Goal: Task Accomplishment & Management: Use online tool/utility

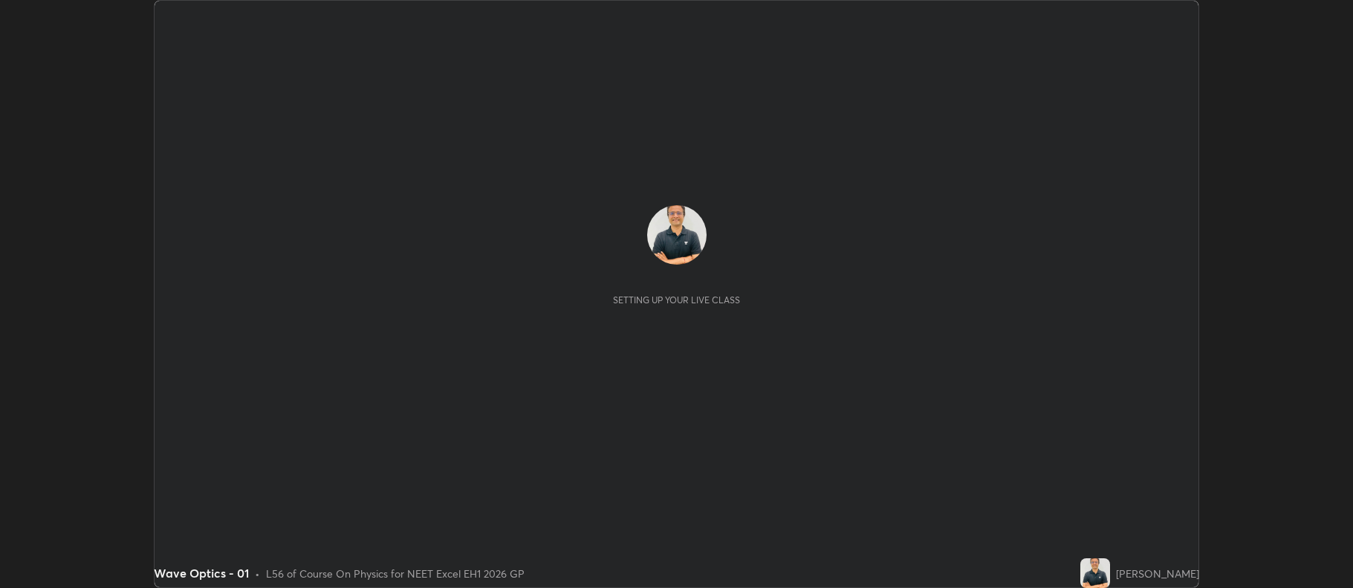
scroll to position [588, 1353]
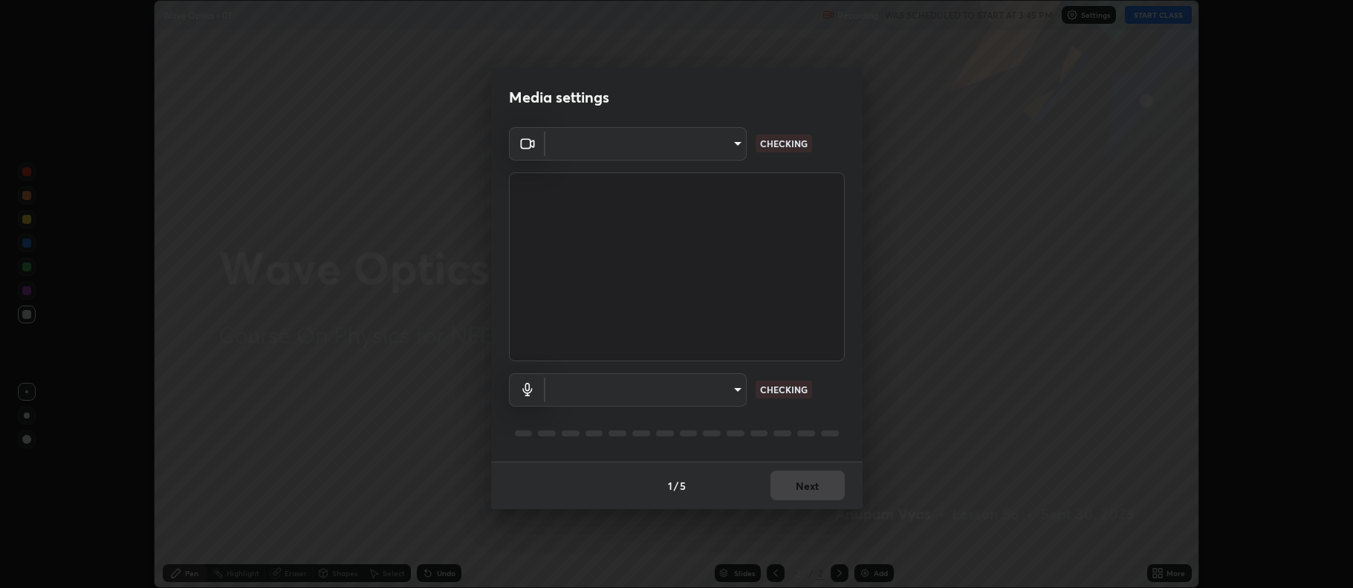
type input "5db75064d966c38022f0861f891c2b2deb8a9bf9a9a5a4ce251b0e0f2e365e36"
type input "default"
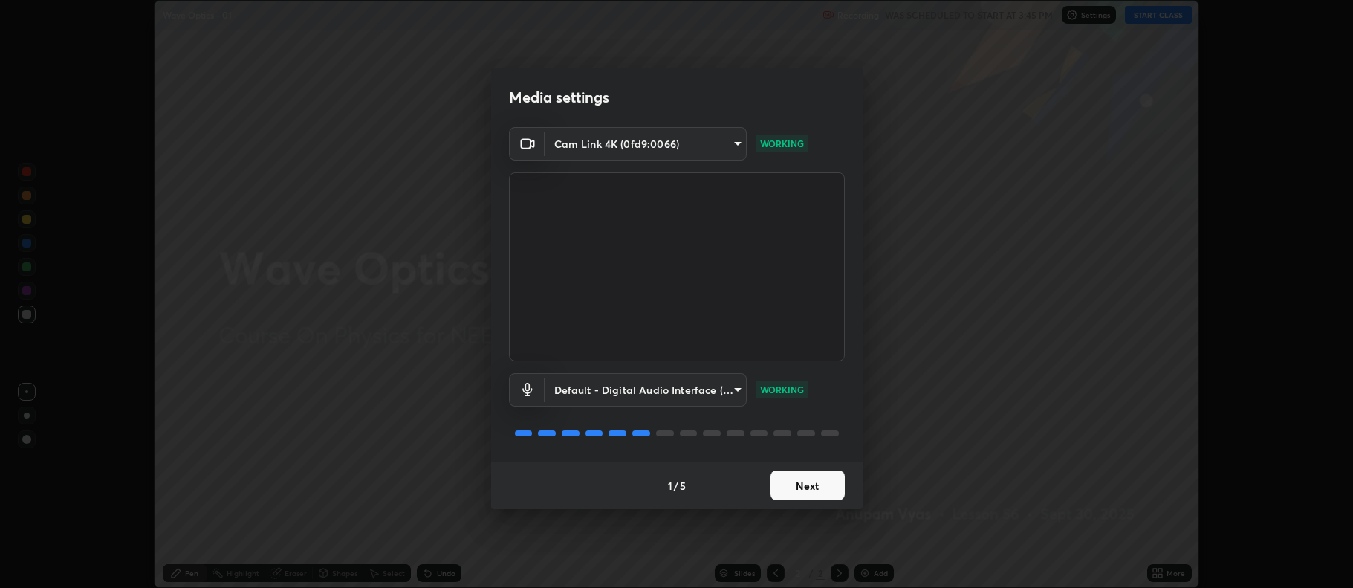
click at [800, 485] on button "Next" at bounding box center [808, 485] width 74 height 30
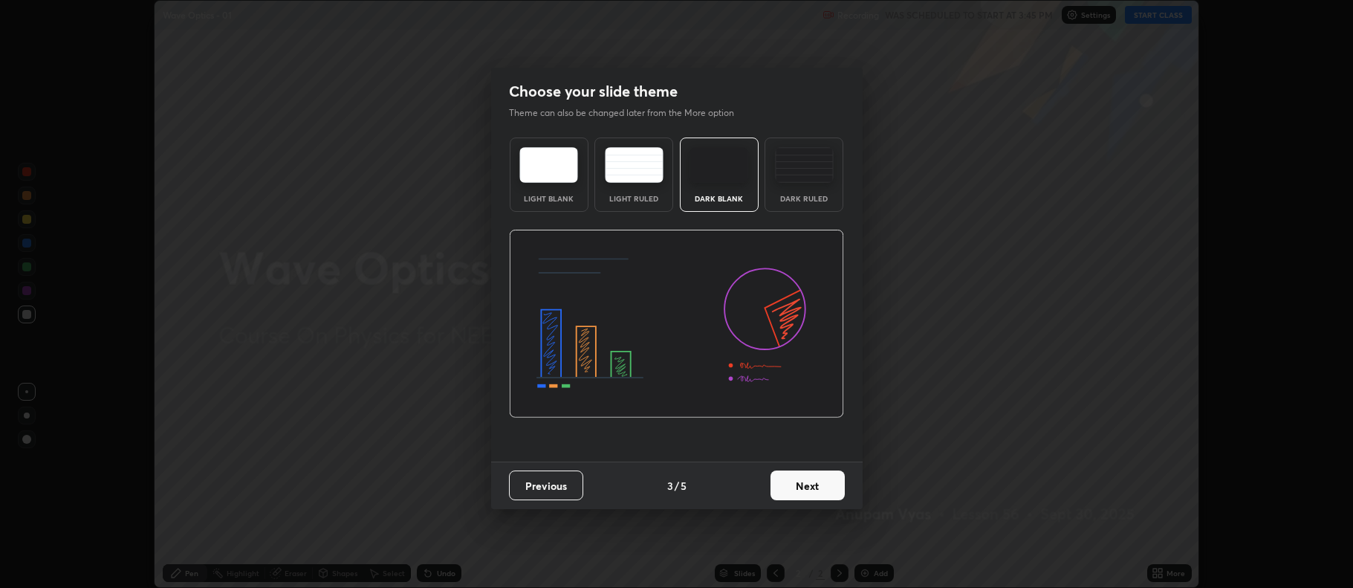
click at [809, 485] on button "Next" at bounding box center [808, 485] width 74 height 30
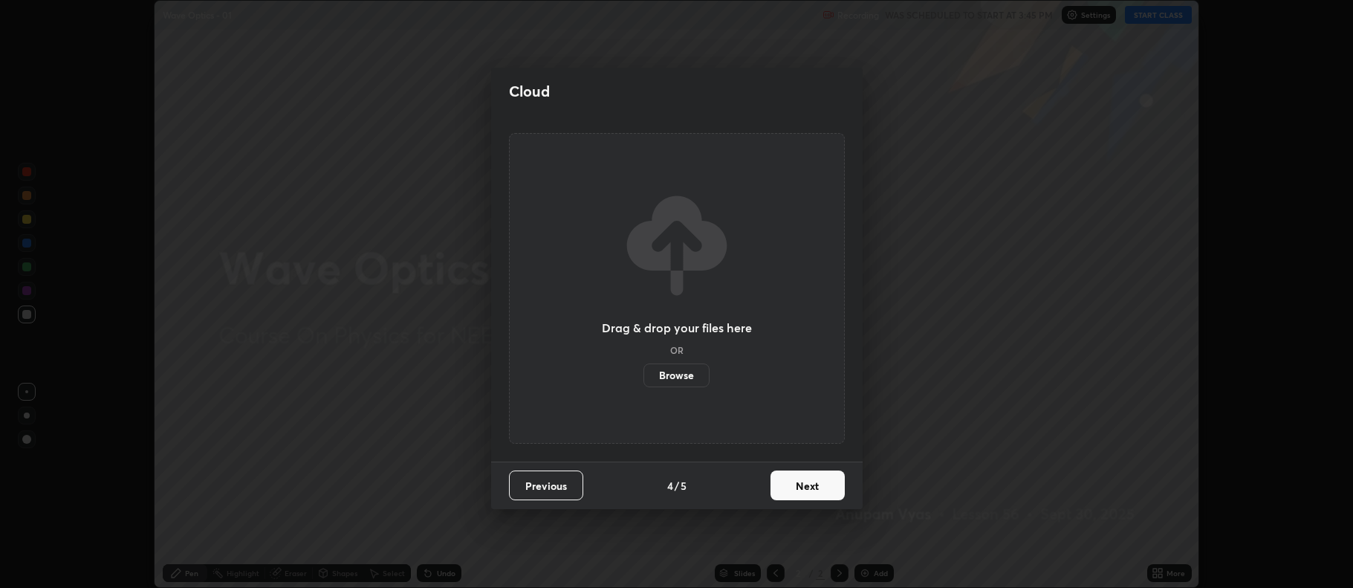
click at [809, 485] on button "Next" at bounding box center [808, 485] width 74 height 30
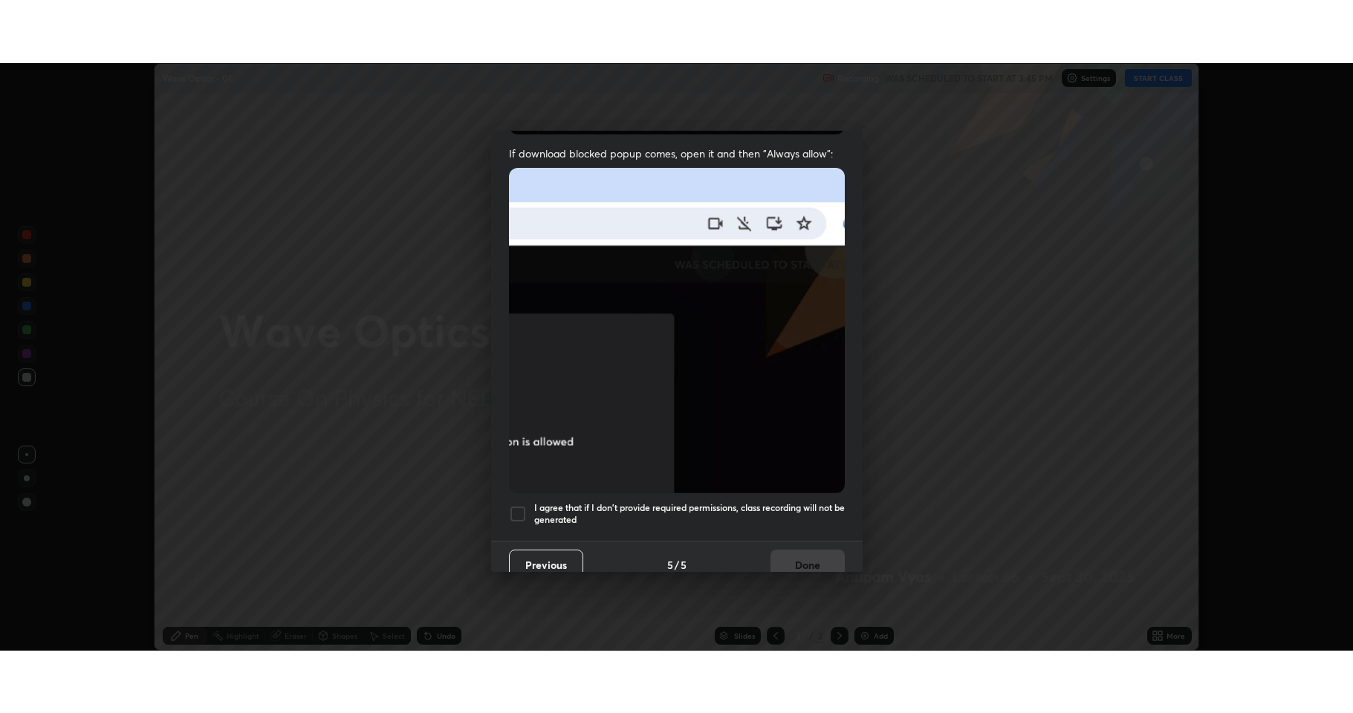
scroll to position [302, 0]
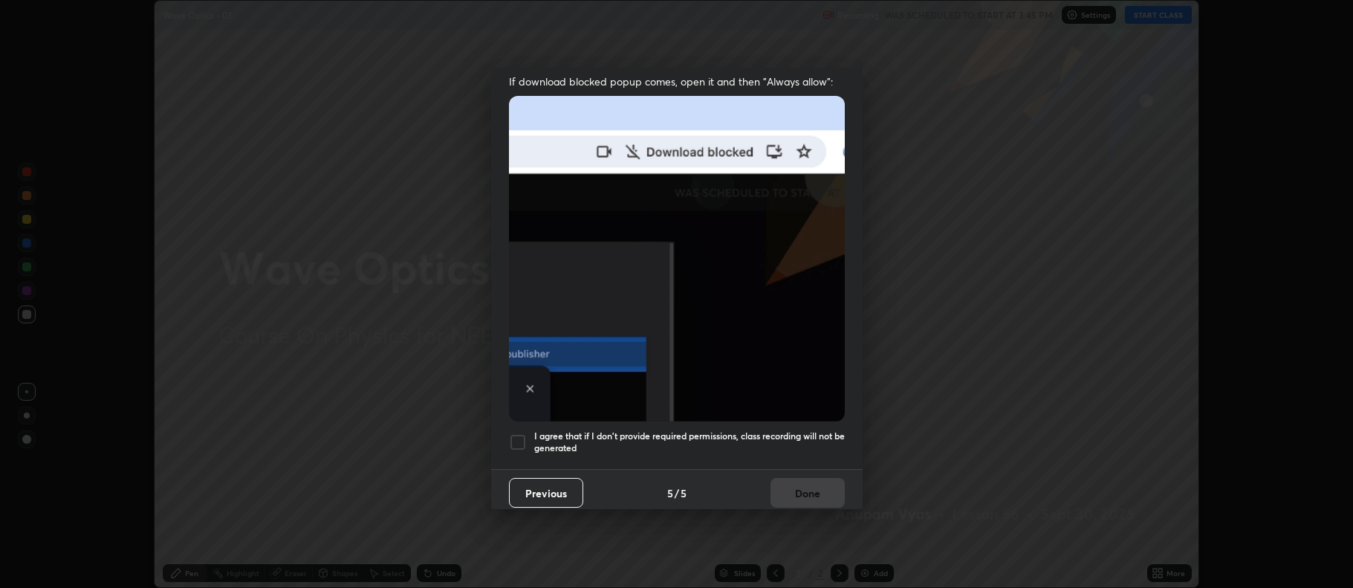
click at [517, 433] on div at bounding box center [518, 442] width 18 height 18
click at [789, 488] on button "Done" at bounding box center [808, 493] width 74 height 30
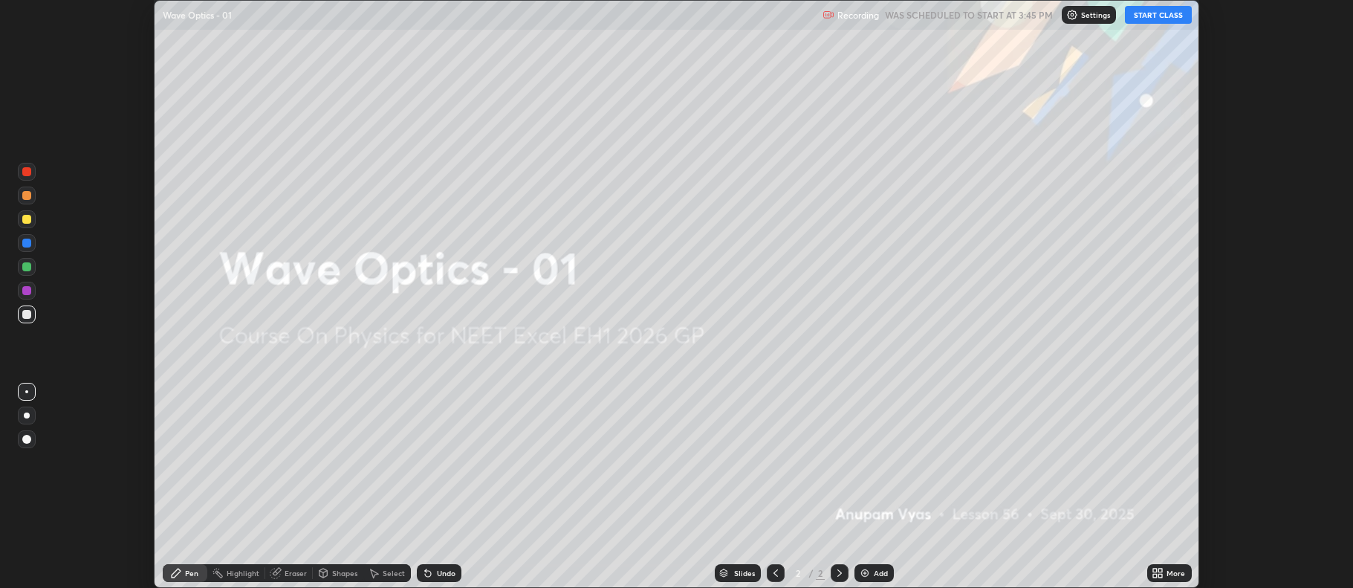
click at [1158, 21] on button "START CLASS" at bounding box center [1158, 15] width 67 height 18
click at [1170, 574] on div "More" at bounding box center [1176, 572] width 19 height 7
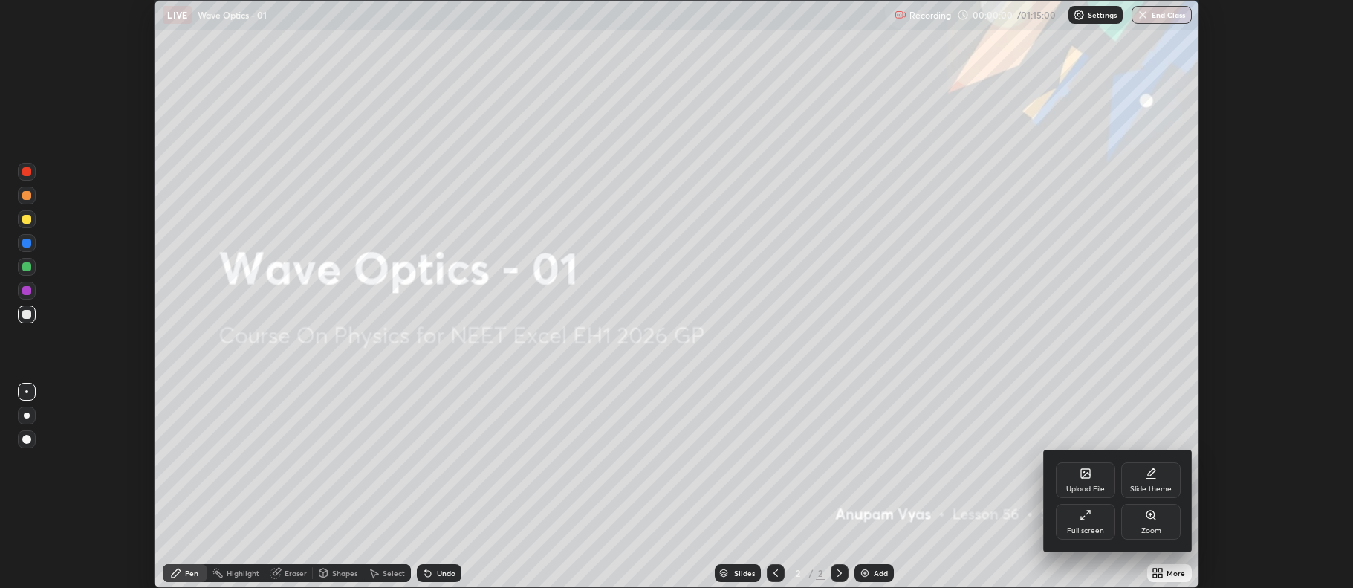
click at [1086, 525] on div "Full screen" at bounding box center [1085, 522] width 59 height 36
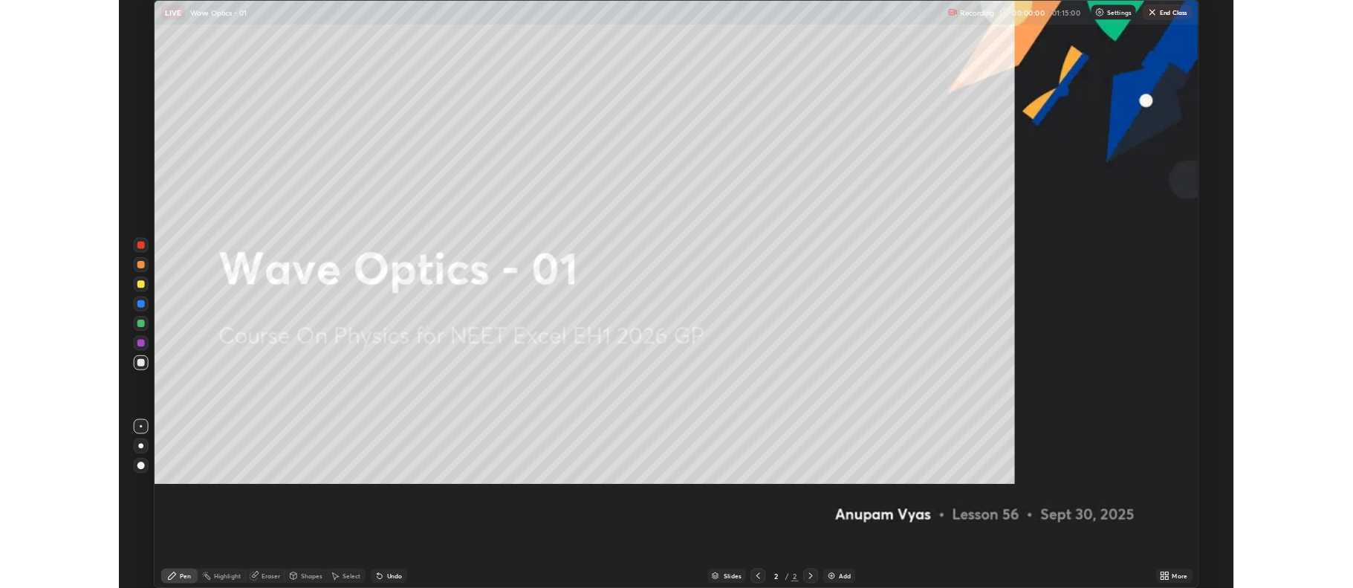
scroll to position [713, 1353]
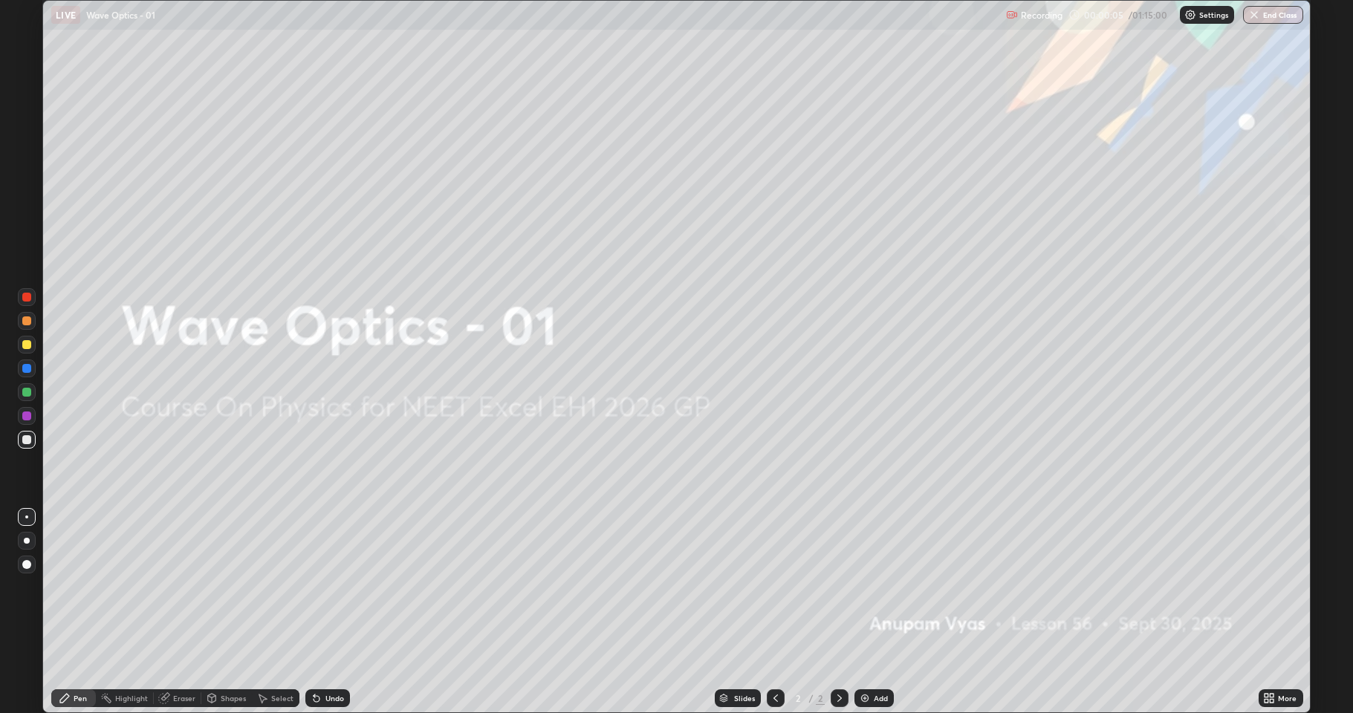
click at [27, 541] on div at bounding box center [27, 541] width 6 height 6
click at [874, 587] on div "Add" at bounding box center [881, 698] width 14 height 7
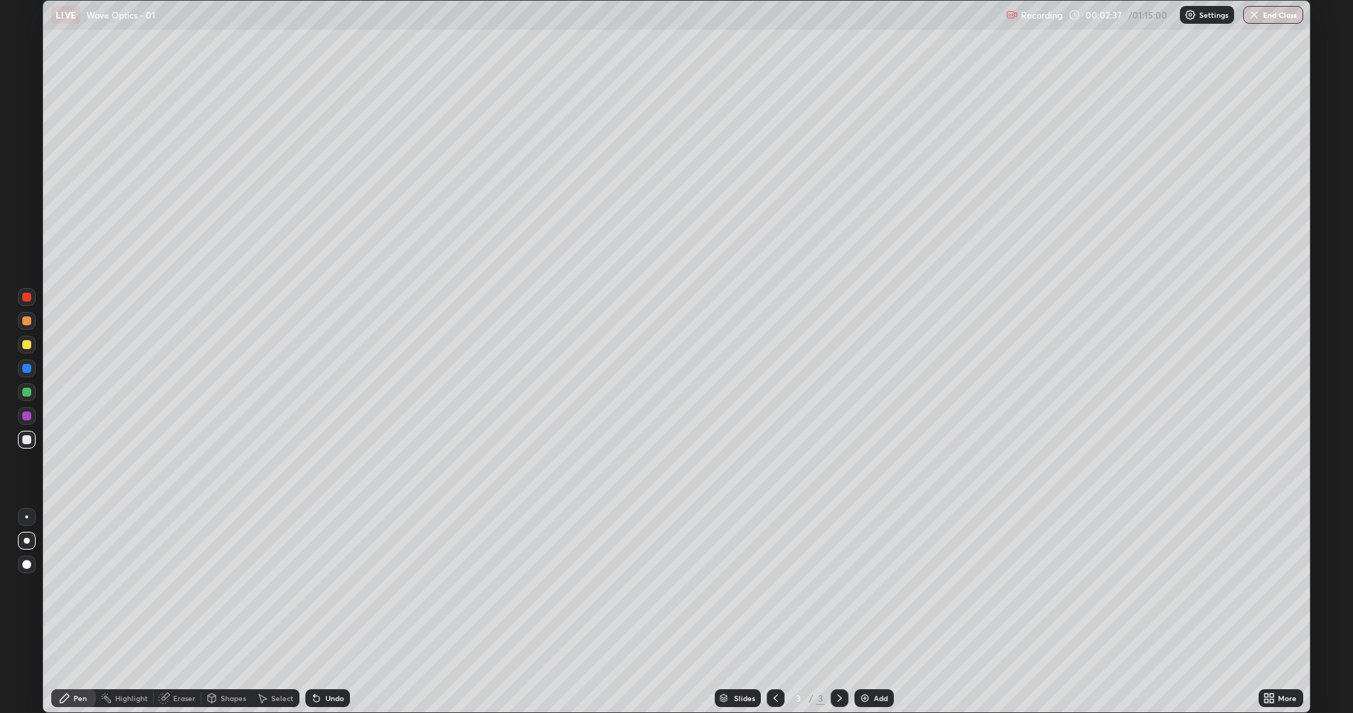
click at [330, 587] on div "Undo" at bounding box center [335, 698] width 19 height 7
click at [334, 587] on div "Undo" at bounding box center [335, 698] width 19 height 7
click at [880, 587] on div "Add" at bounding box center [881, 698] width 14 height 7
click at [336, 587] on div "Undo" at bounding box center [335, 698] width 19 height 7
click at [335, 587] on div "Undo" at bounding box center [324, 699] width 51 height 30
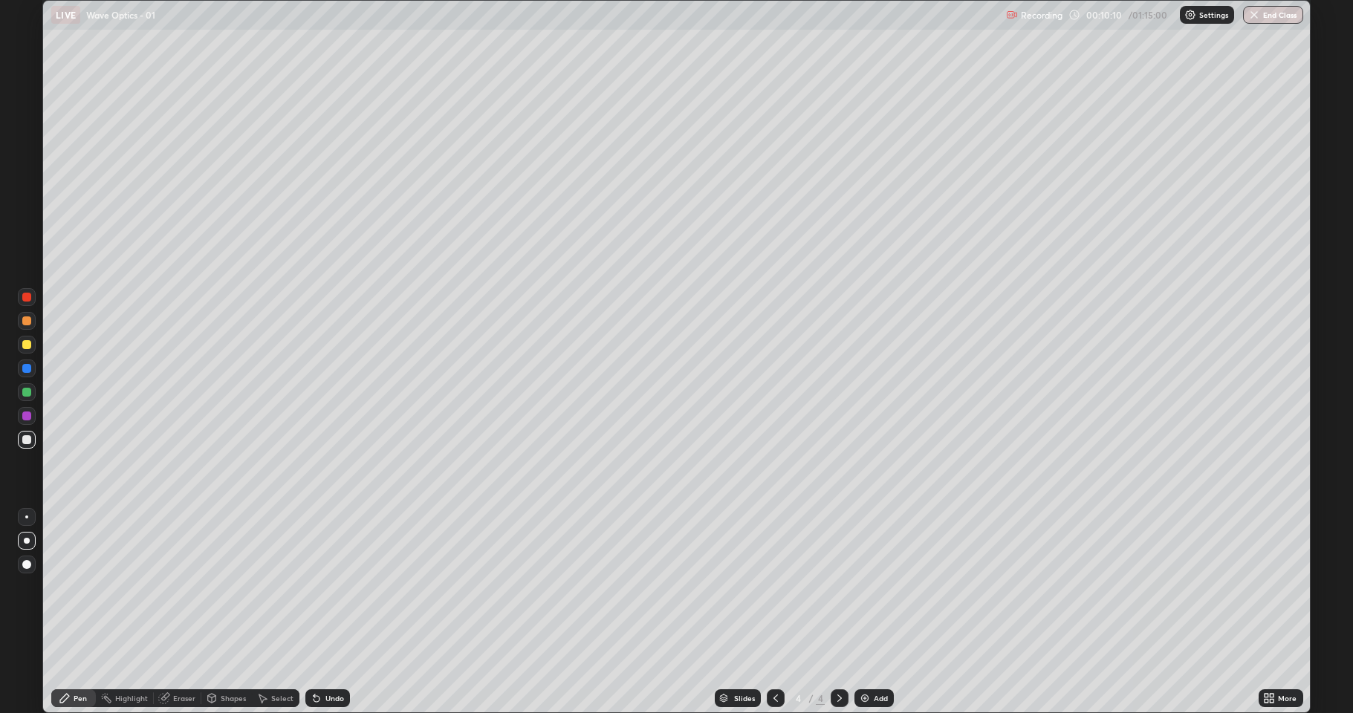
click at [184, 587] on div "Eraser" at bounding box center [184, 698] width 22 height 7
click at [80, 587] on div "Pen" at bounding box center [80, 698] width 13 height 7
click at [332, 587] on div "Undo" at bounding box center [335, 698] width 19 height 7
click at [182, 587] on div "Eraser" at bounding box center [184, 698] width 22 height 7
click at [281, 587] on div "Select" at bounding box center [282, 698] width 22 height 7
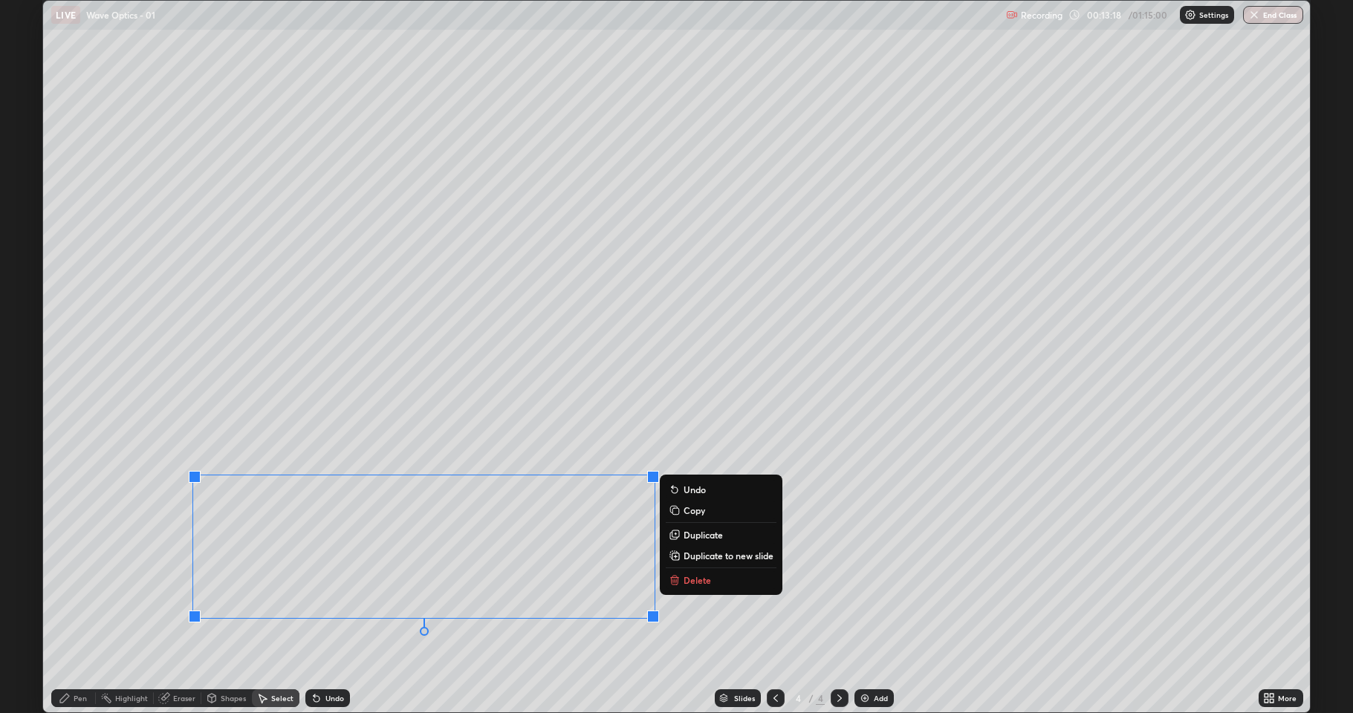
click at [689, 578] on p "Delete" at bounding box center [697, 580] width 27 height 12
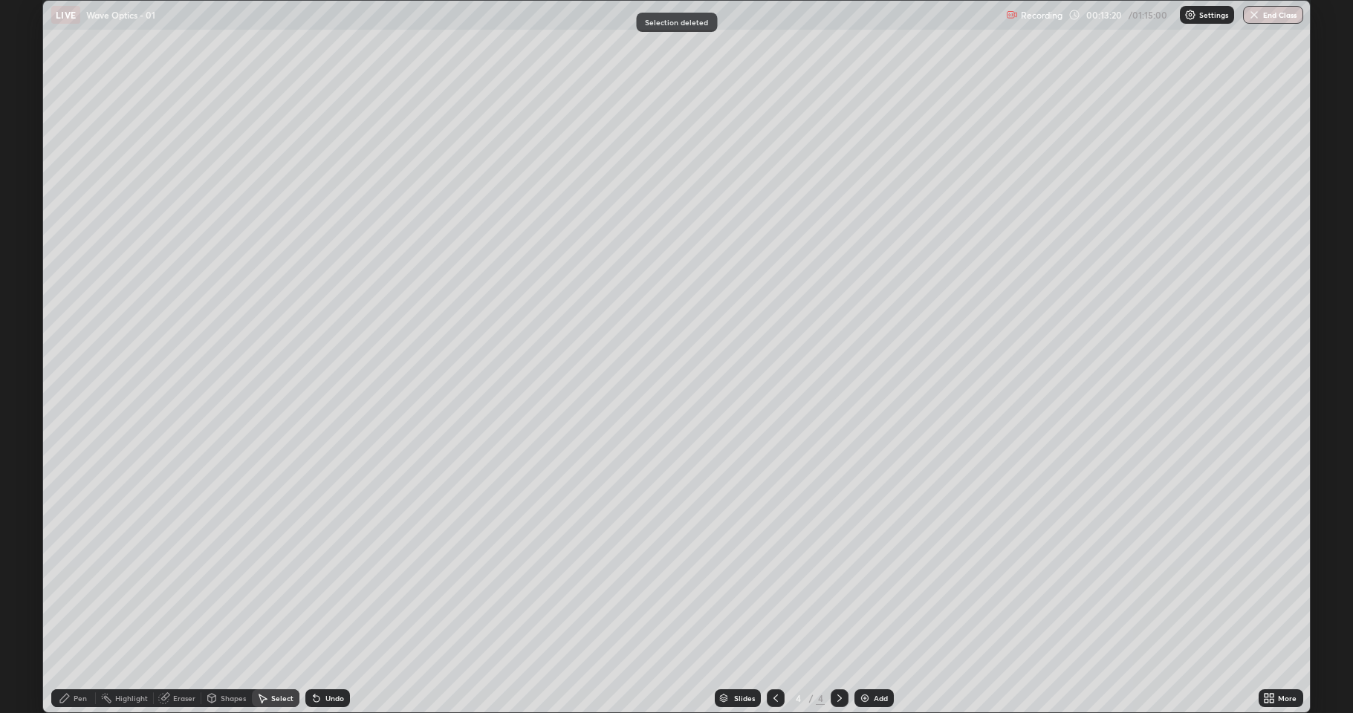
click at [178, 587] on div "Eraser" at bounding box center [184, 698] width 22 height 7
click at [72, 587] on div "Pen" at bounding box center [73, 699] width 45 height 18
click at [189, 587] on div "Eraser" at bounding box center [184, 698] width 22 height 7
click at [81, 587] on div "Pen" at bounding box center [80, 698] width 13 height 7
click at [877, 587] on div "Add" at bounding box center [881, 698] width 14 height 7
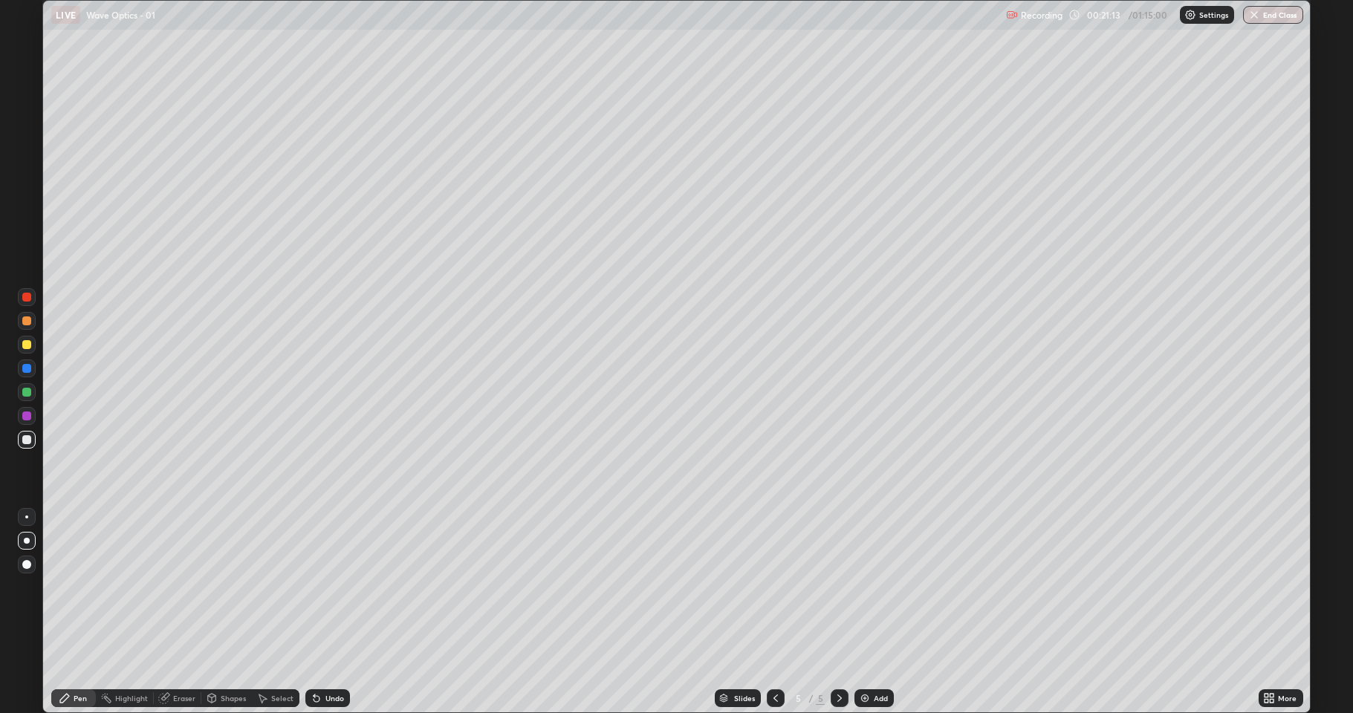
click at [336, 587] on div "Undo" at bounding box center [335, 698] width 19 height 7
click at [334, 587] on div "Undo" at bounding box center [335, 698] width 19 height 7
click at [872, 587] on div "Add" at bounding box center [874, 699] width 39 height 18
click at [782, 587] on div at bounding box center [776, 699] width 18 height 18
click at [844, 587] on icon at bounding box center [840, 699] width 12 height 12
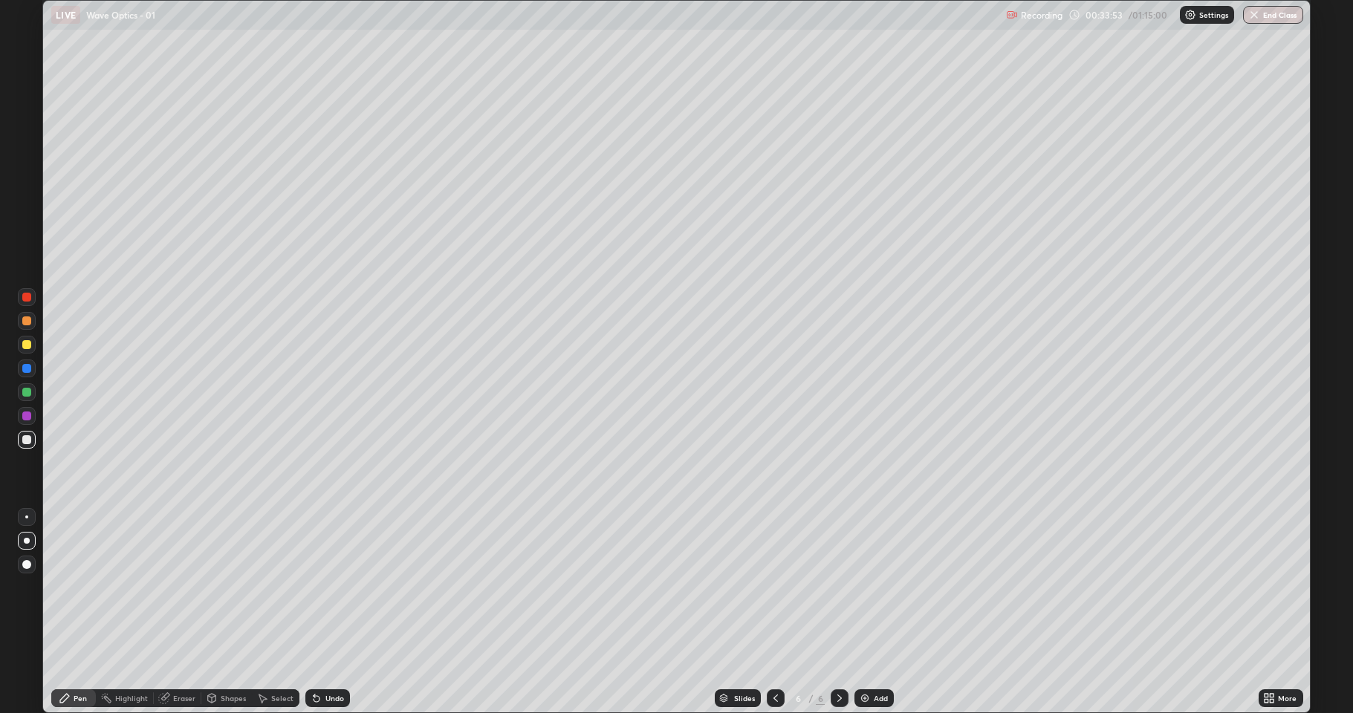
click at [870, 587] on div "Add" at bounding box center [874, 699] width 39 height 18
click at [334, 587] on div "Undo" at bounding box center [327, 699] width 45 height 18
click at [328, 587] on div "Undo" at bounding box center [327, 699] width 45 height 18
click at [340, 587] on div "Undo" at bounding box center [335, 698] width 19 height 7
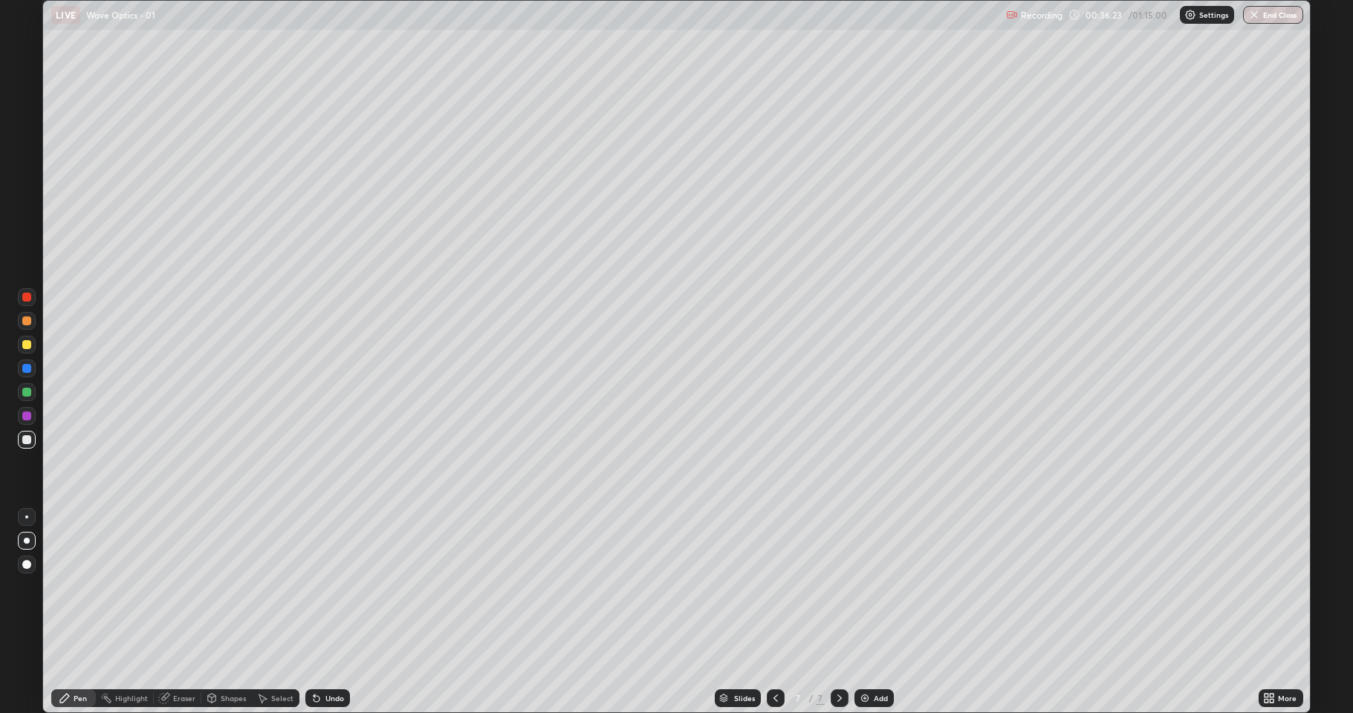
click at [25, 345] on div at bounding box center [26, 344] width 9 height 9
click at [26, 439] on div at bounding box center [26, 439] width 9 height 9
click at [340, 587] on div "Undo" at bounding box center [327, 699] width 45 height 18
click at [336, 587] on div "Undo" at bounding box center [335, 698] width 19 height 7
click at [336, 587] on div "Undo" at bounding box center [327, 699] width 45 height 18
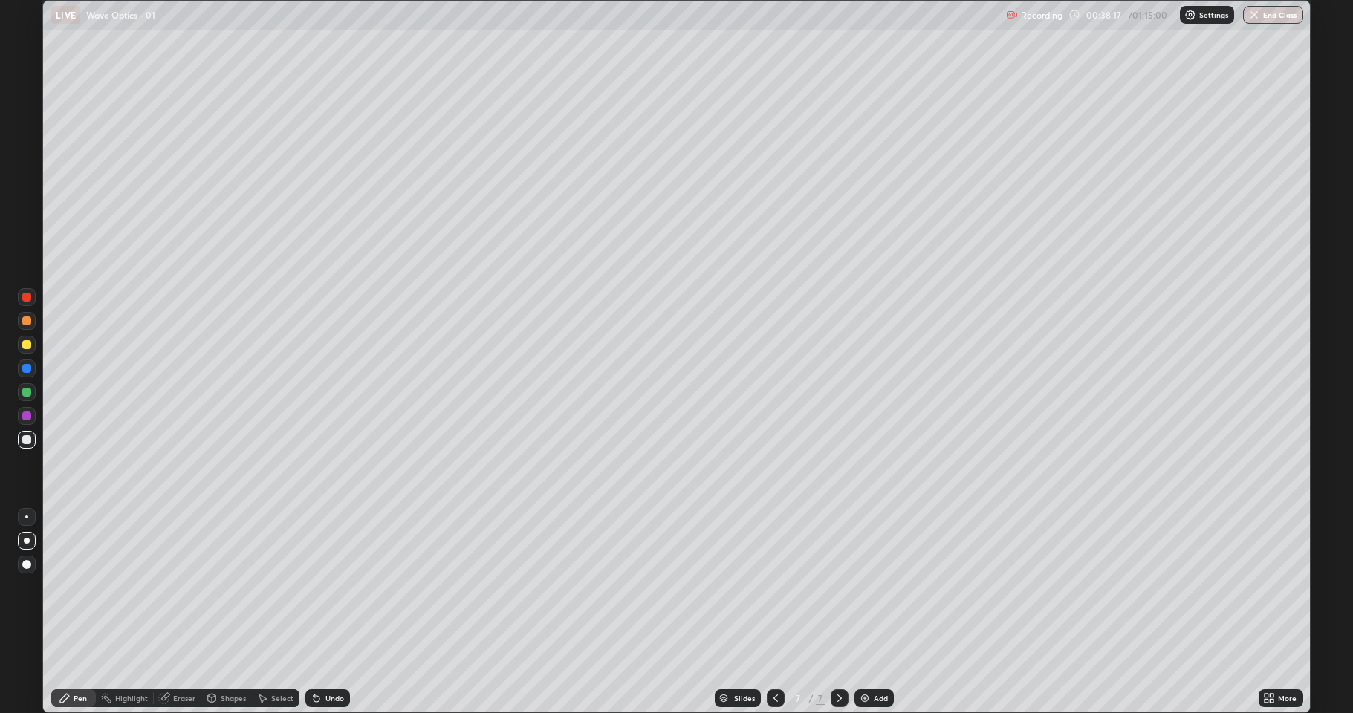
click at [339, 587] on div "Undo" at bounding box center [335, 698] width 19 height 7
click at [341, 587] on div "Undo" at bounding box center [335, 698] width 19 height 7
click at [876, 587] on div "Add" at bounding box center [881, 698] width 14 height 7
click at [331, 587] on div "Undo" at bounding box center [335, 698] width 19 height 7
click at [337, 587] on div "Undo" at bounding box center [335, 698] width 19 height 7
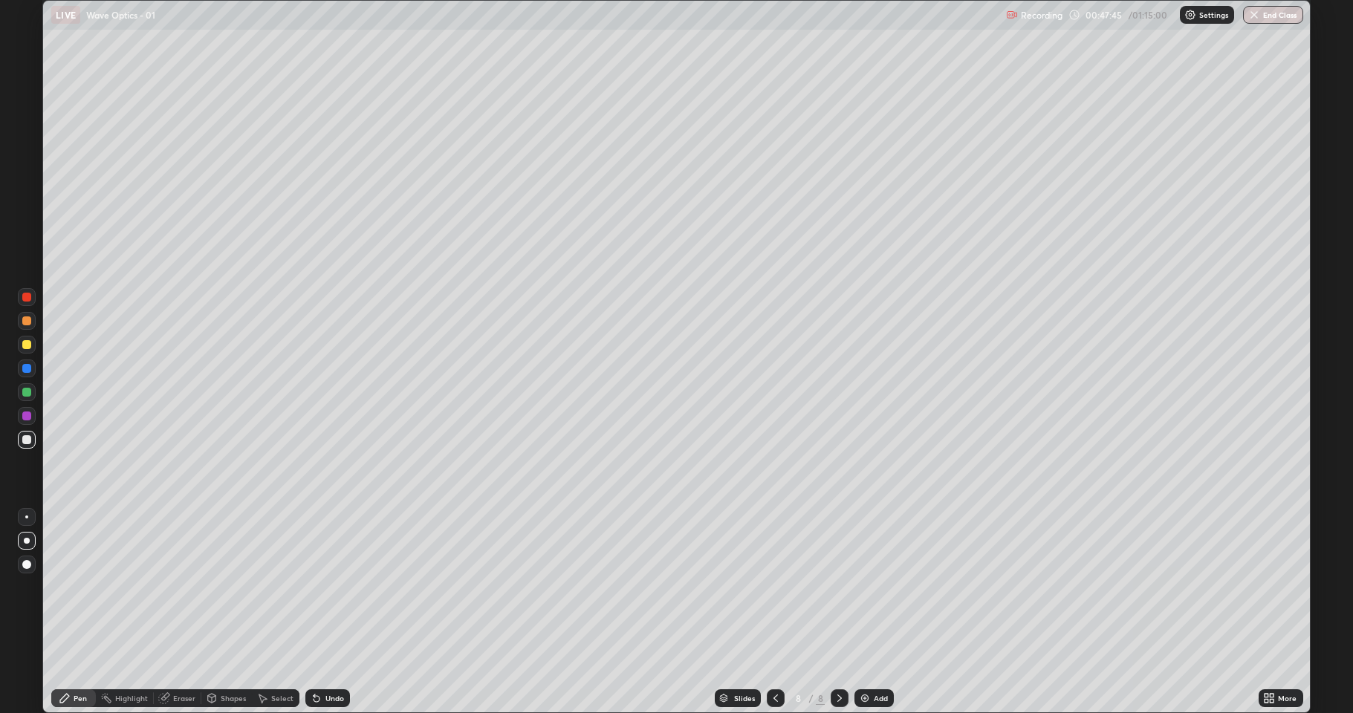
click at [187, 587] on div "Eraser" at bounding box center [184, 698] width 22 height 7
click at [77, 587] on div "Pen" at bounding box center [80, 698] width 13 height 7
click at [185, 587] on div "Eraser" at bounding box center [184, 698] width 22 height 7
click at [80, 587] on div "Pen" at bounding box center [80, 698] width 13 height 7
click at [182, 587] on div "Eraser" at bounding box center [184, 698] width 22 height 7
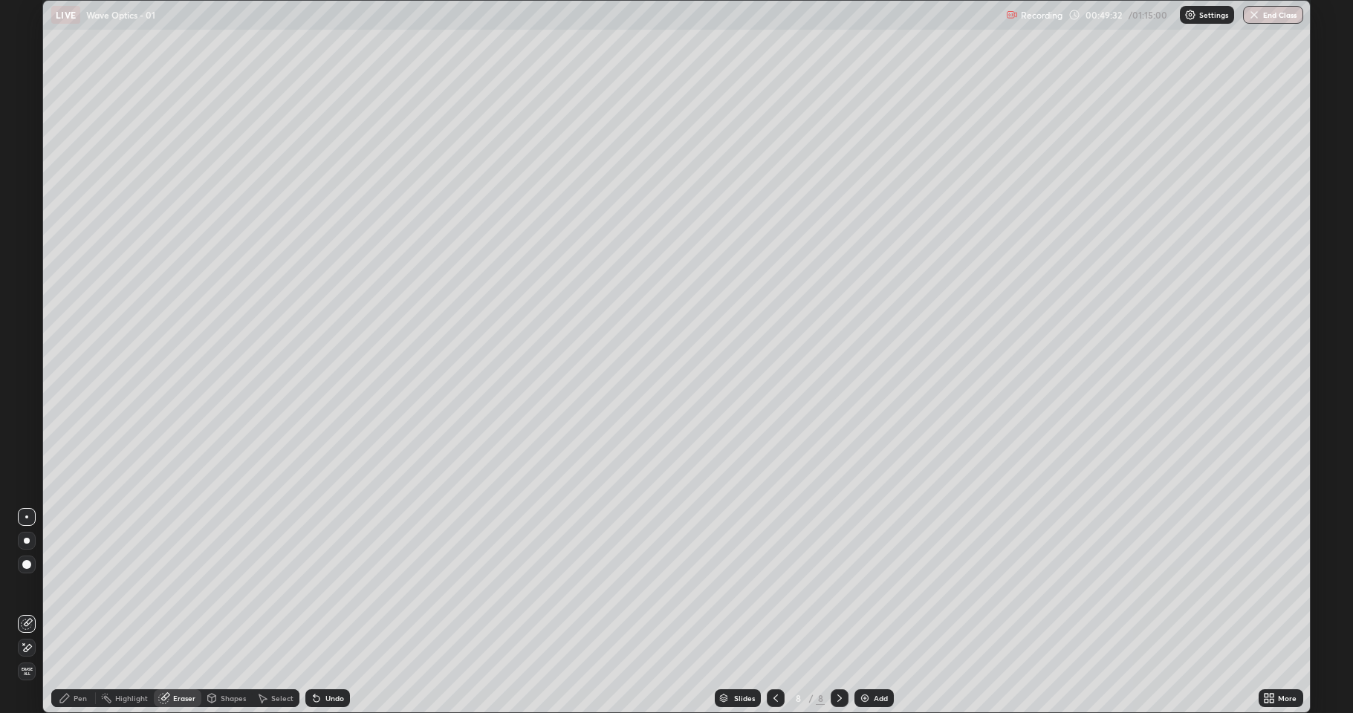
click at [72, 587] on div "Pen" at bounding box center [73, 699] width 45 height 18
click at [273, 587] on div "Select" at bounding box center [282, 698] width 22 height 7
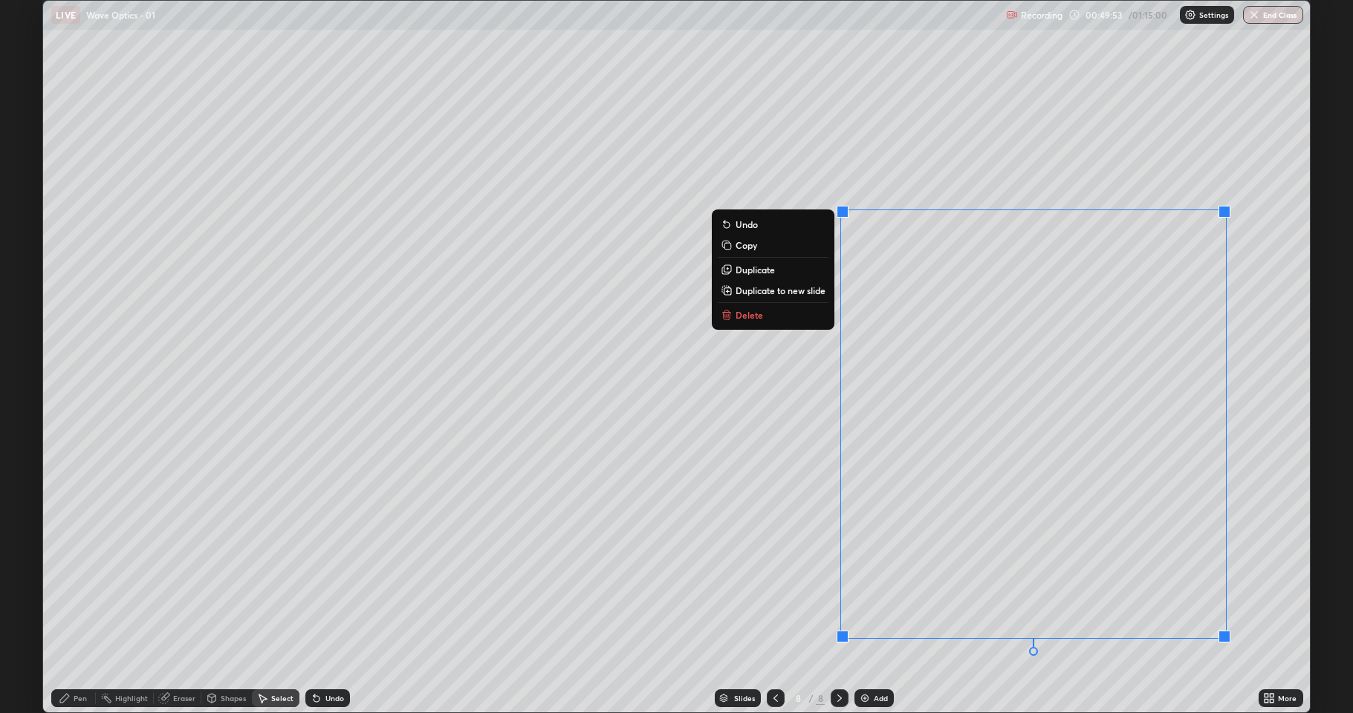
click at [756, 320] on p "Delete" at bounding box center [749, 315] width 27 height 12
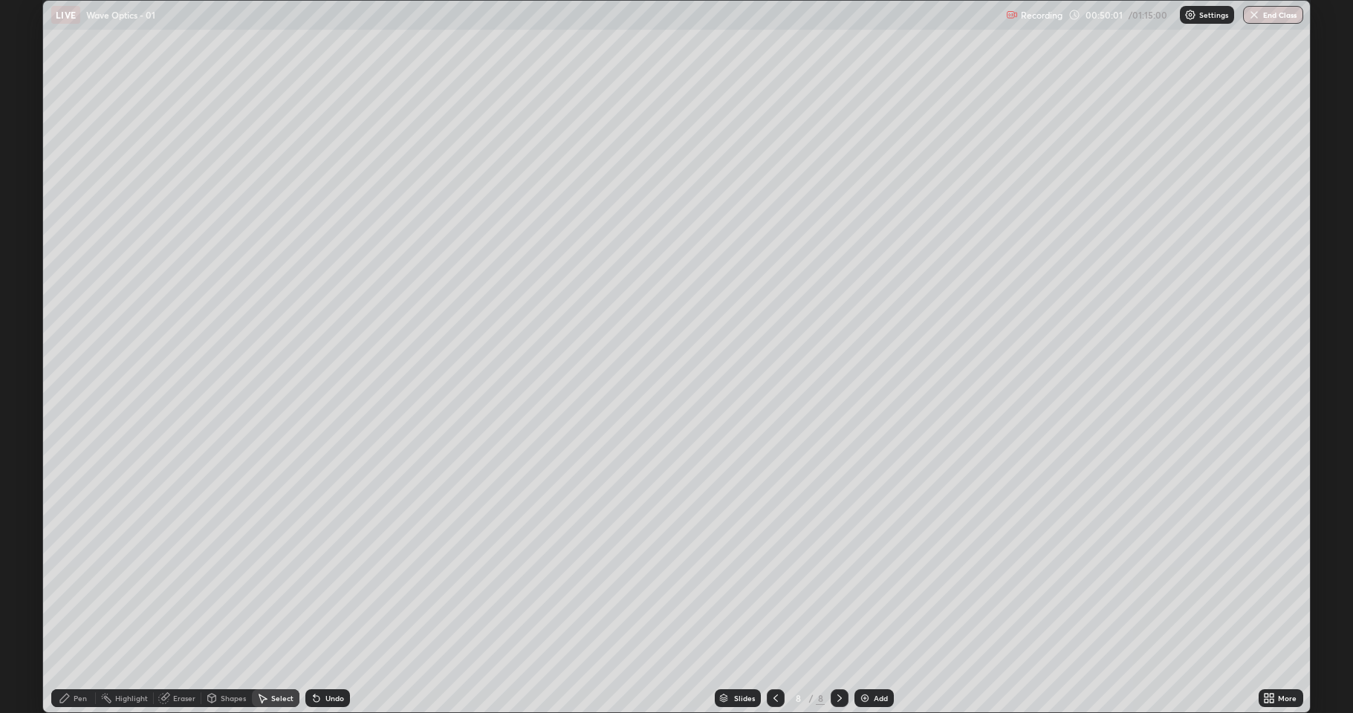
click at [874, 587] on div "Add" at bounding box center [881, 698] width 14 height 7
click at [82, 587] on div "Pen" at bounding box center [80, 698] width 13 height 7
click at [190, 587] on div "Eraser" at bounding box center [184, 698] width 22 height 7
click at [76, 587] on div "Pen" at bounding box center [80, 698] width 13 height 7
click at [871, 587] on div "Add" at bounding box center [874, 699] width 39 height 18
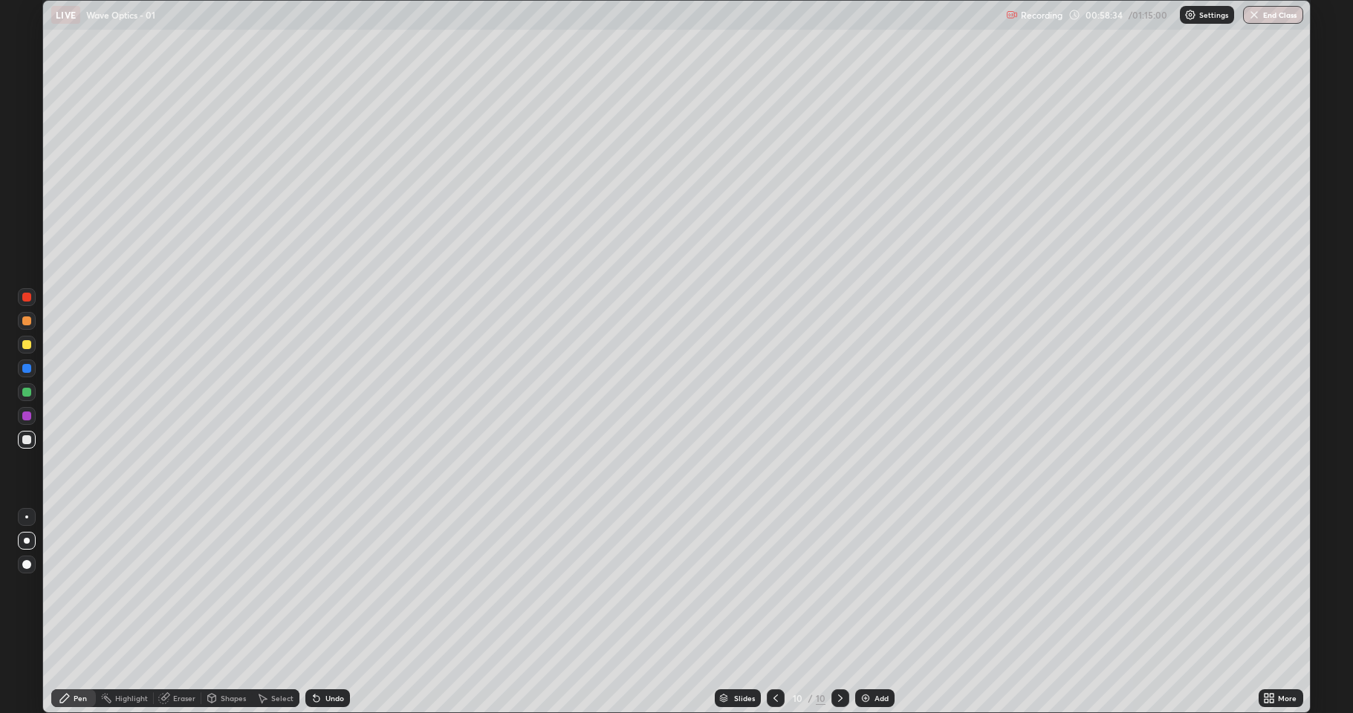
click at [241, 587] on div "Shapes" at bounding box center [233, 698] width 25 height 7
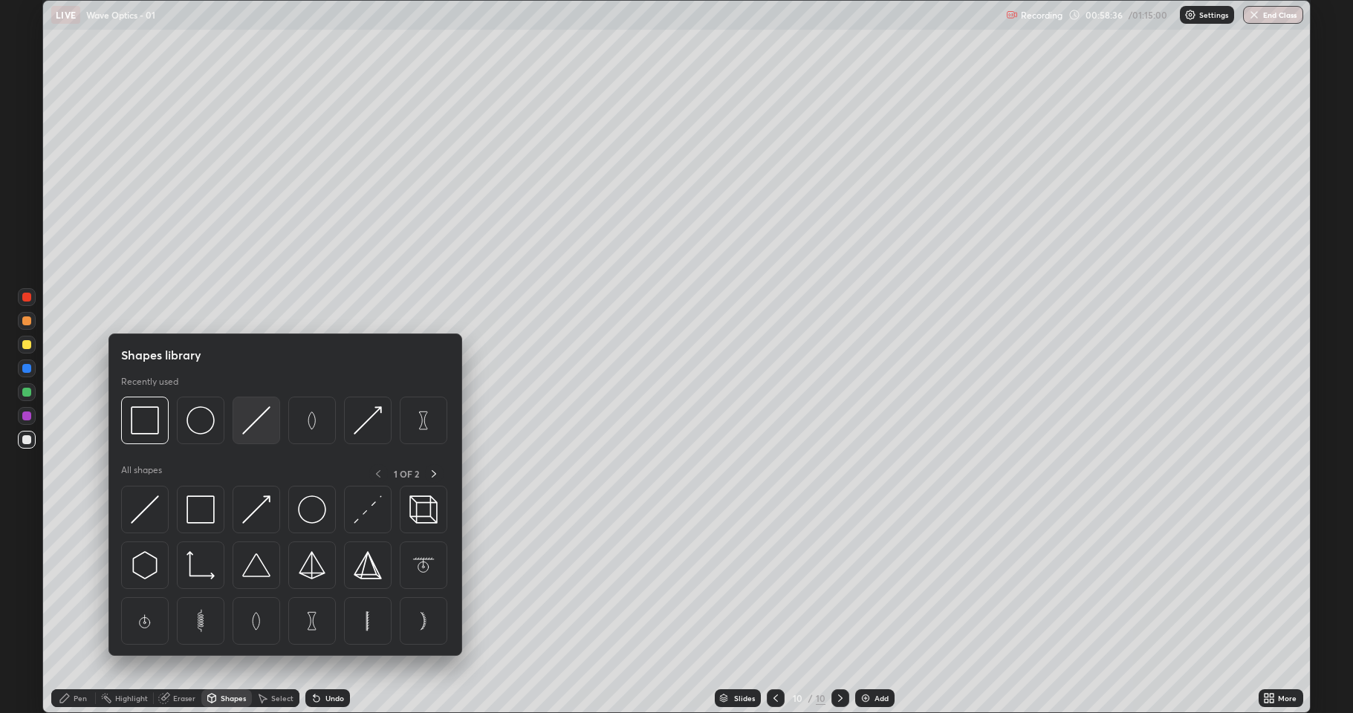
click at [253, 423] on img at bounding box center [256, 421] width 28 height 28
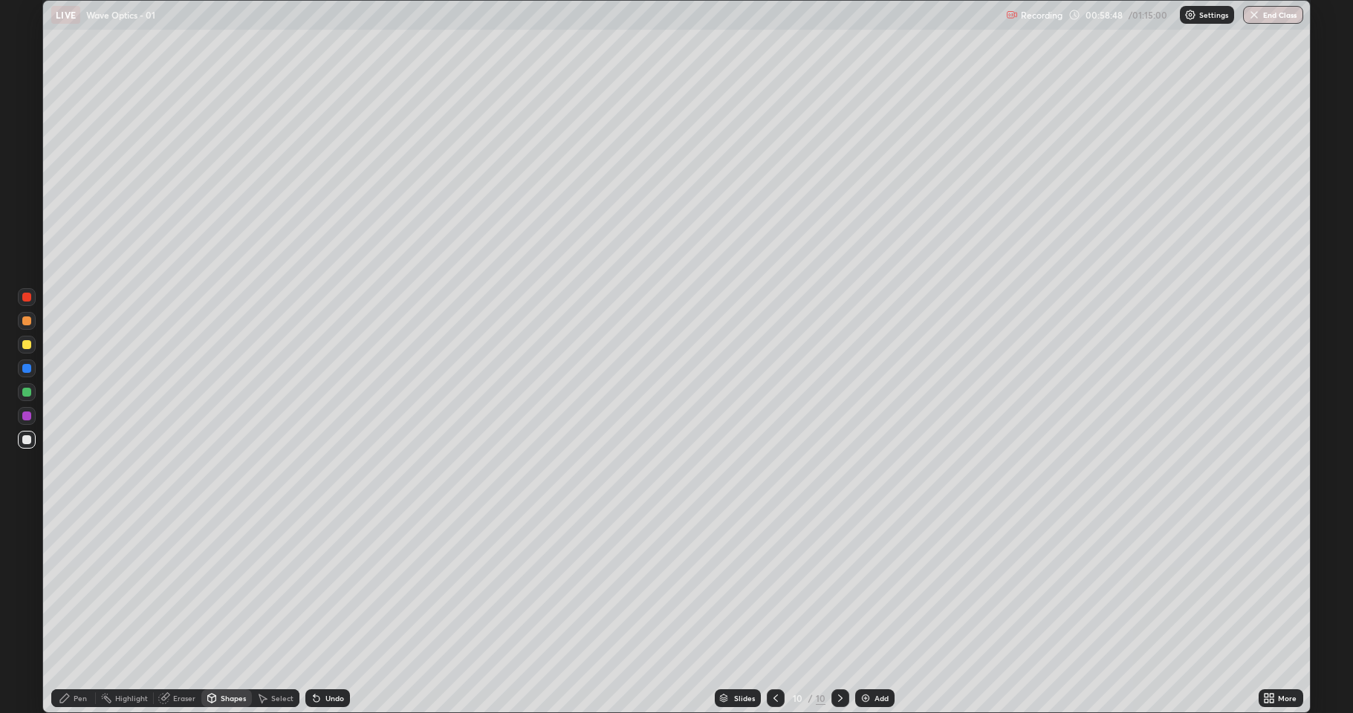
click at [229, 587] on div "Shapes" at bounding box center [233, 698] width 25 height 7
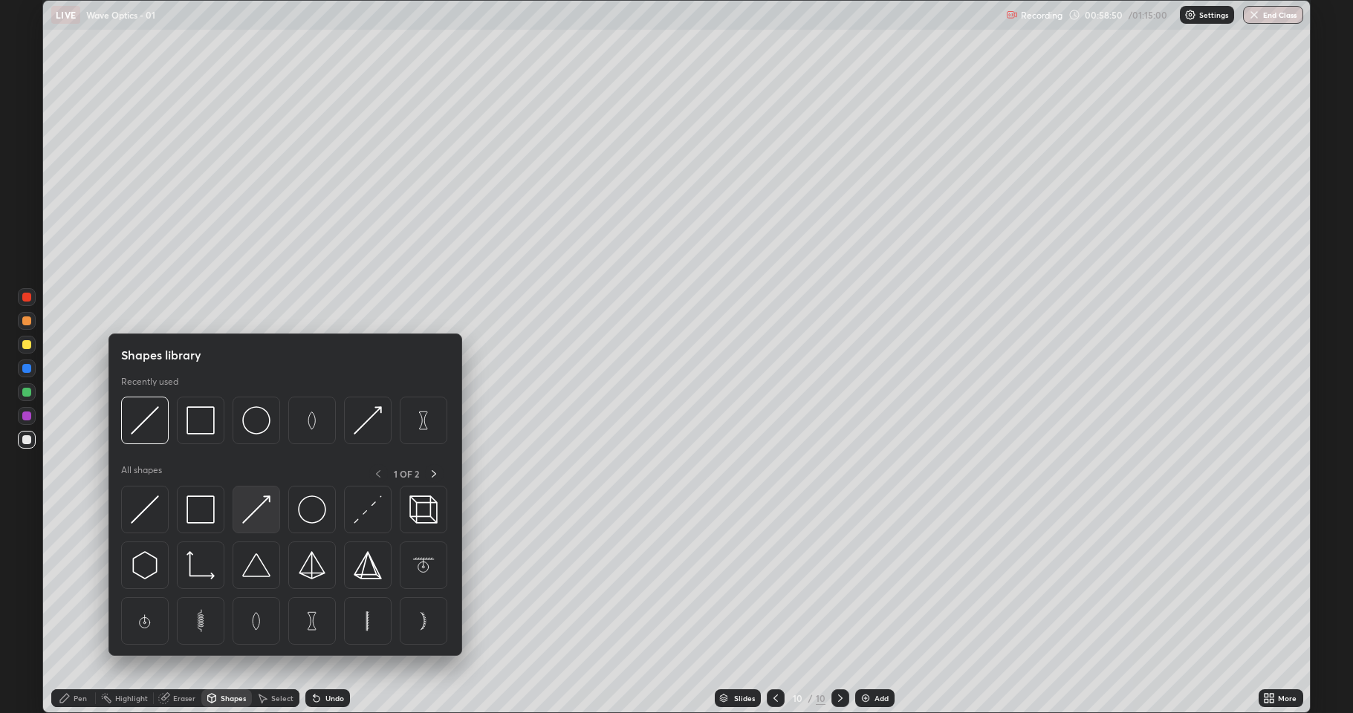
click at [252, 511] on img at bounding box center [256, 510] width 28 height 28
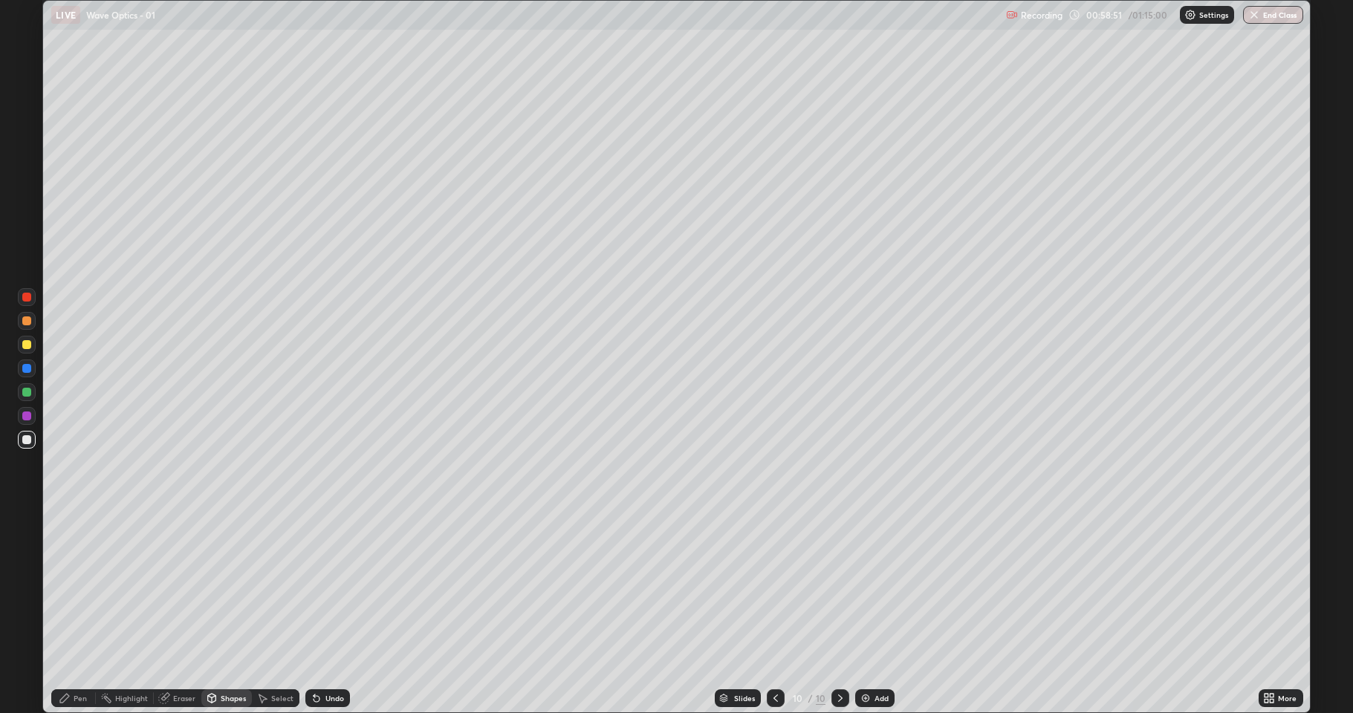
click at [233, 587] on div "Shapes" at bounding box center [233, 698] width 25 height 7
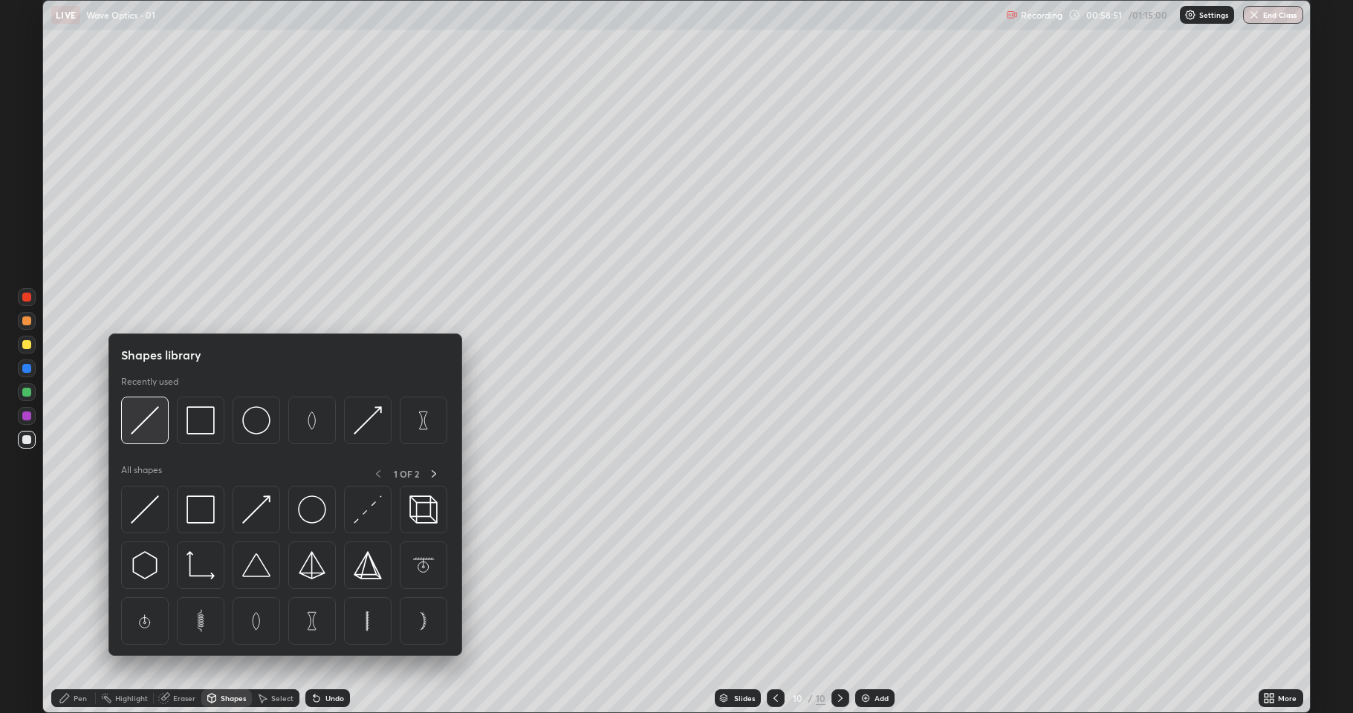
click at [152, 424] on img at bounding box center [145, 421] width 28 height 28
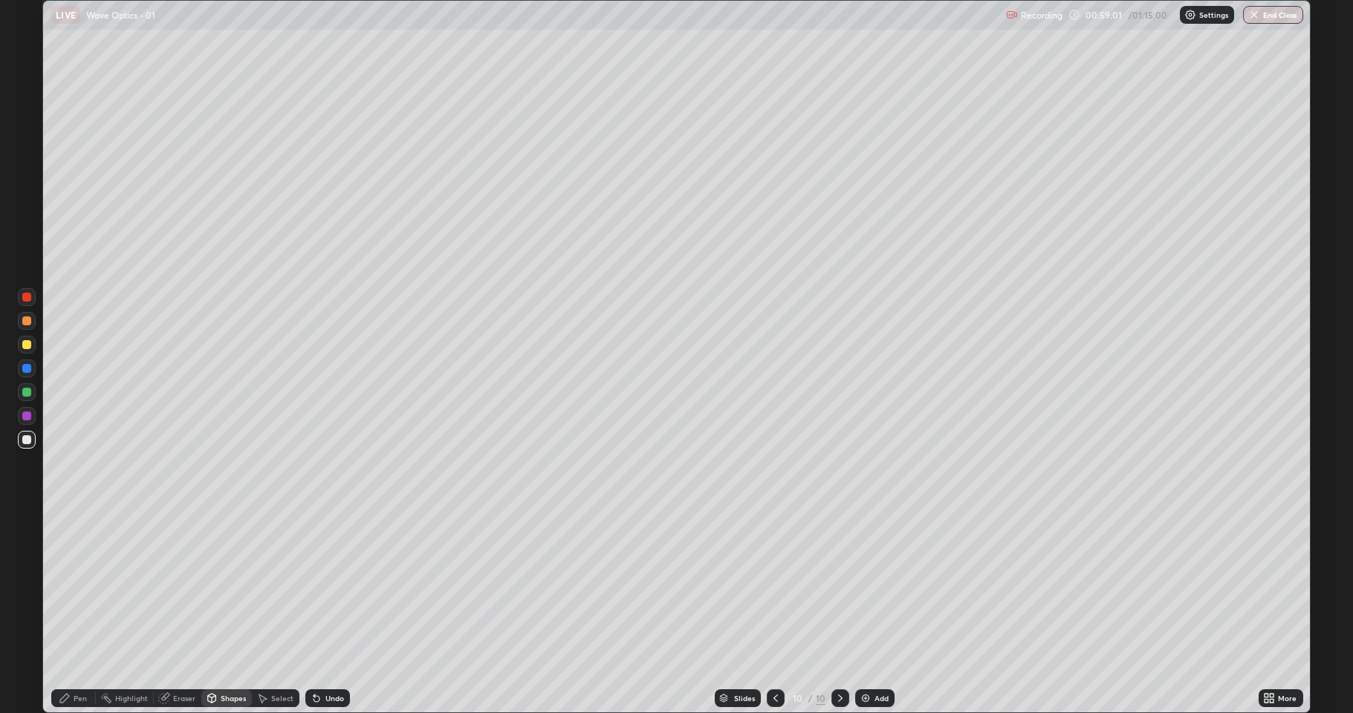
click at [184, 587] on div "Eraser" at bounding box center [184, 698] width 22 height 7
click at [79, 587] on div "Pen" at bounding box center [80, 698] width 13 height 7
click at [180, 587] on div "Eraser" at bounding box center [184, 698] width 22 height 7
click at [78, 587] on div "Pen" at bounding box center [80, 698] width 13 height 7
click at [23, 348] on div at bounding box center [26, 344] width 9 height 9
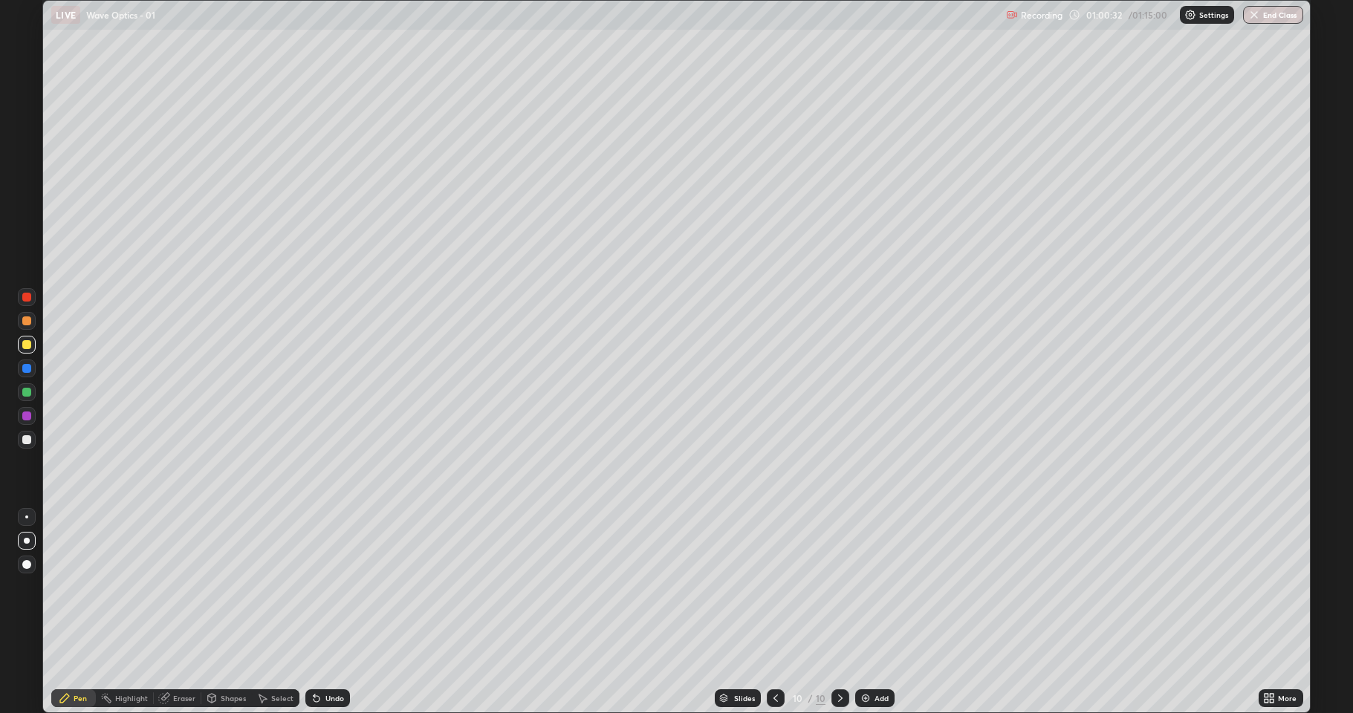
click at [187, 587] on div "Eraser" at bounding box center [184, 698] width 22 height 7
click at [232, 587] on div "Shapes" at bounding box center [233, 698] width 25 height 7
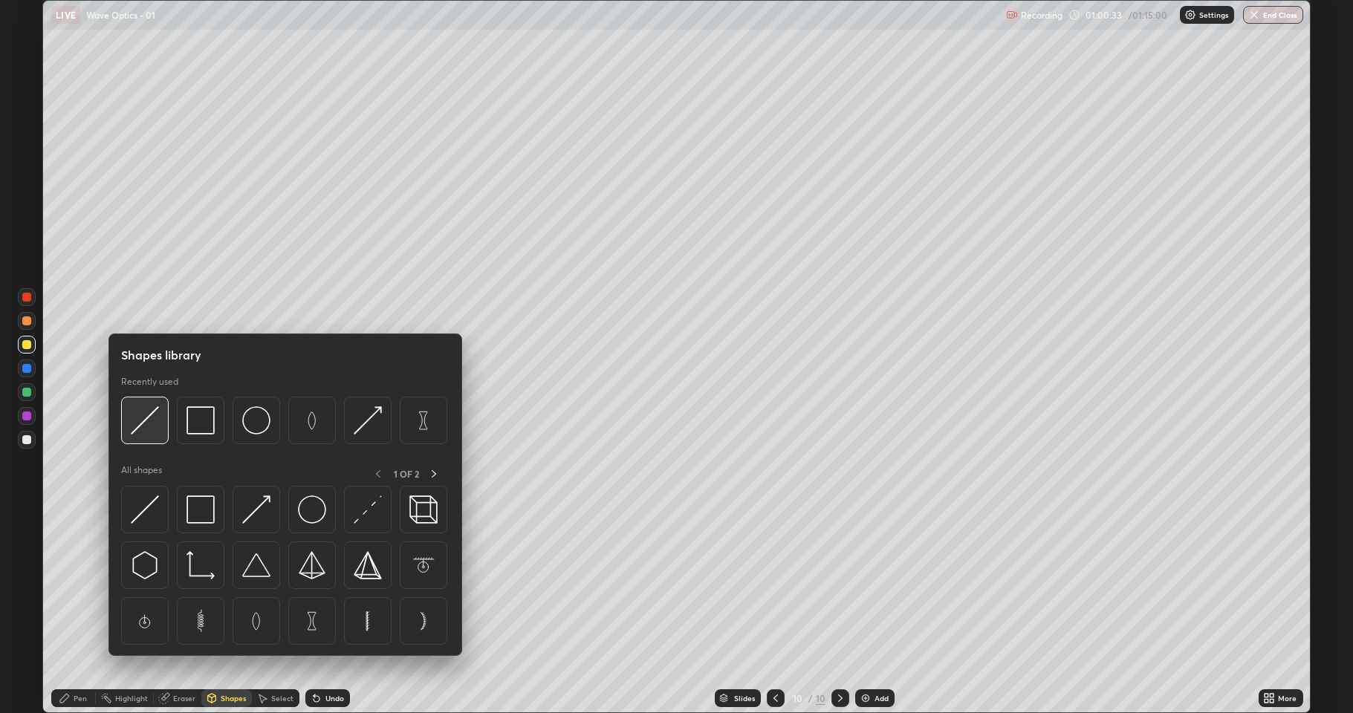
click at [141, 421] on img at bounding box center [145, 421] width 28 height 28
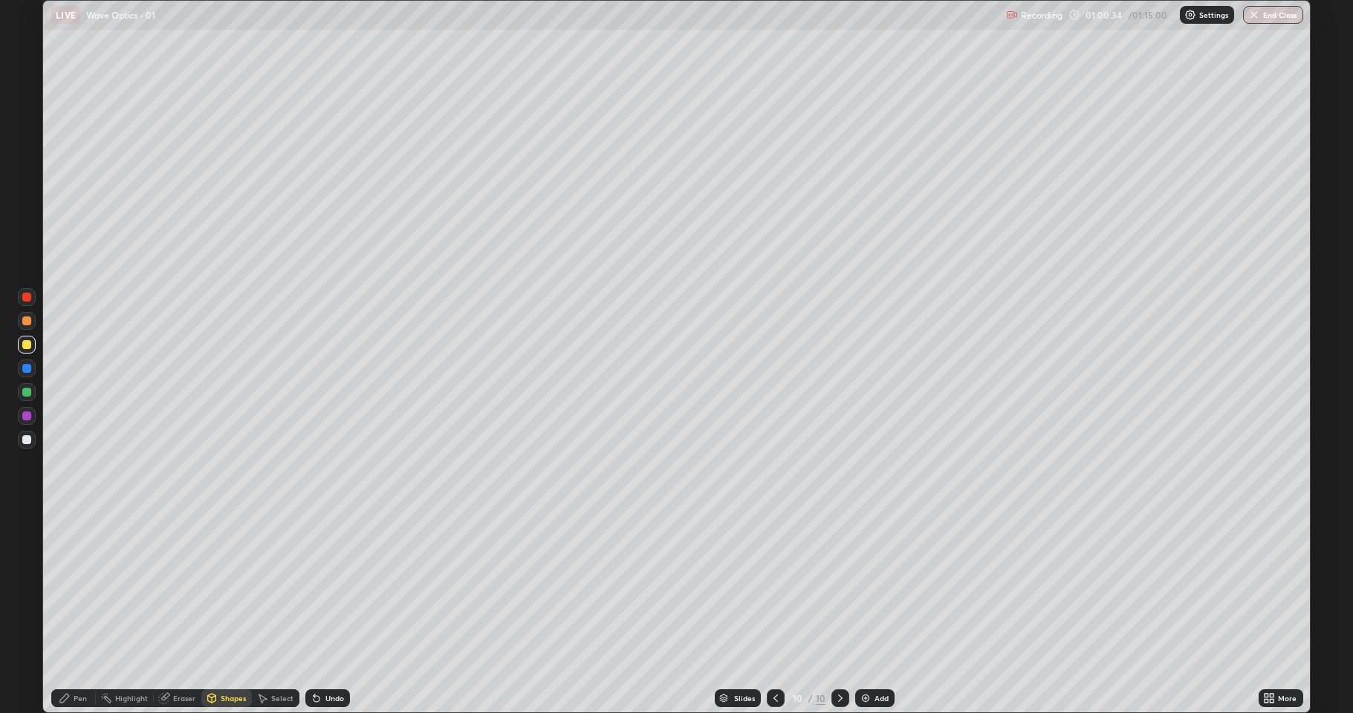
click at [28, 438] on div at bounding box center [26, 439] width 9 height 9
click at [79, 587] on div "Pen" at bounding box center [80, 698] width 13 height 7
click at [27, 344] on div at bounding box center [26, 344] width 9 height 9
click at [25, 296] on div at bounding box center [26, 297] width 9 height 9
click at [232, 587] on div "Shapes" at bounding box center [233, 698] width 25 height 7
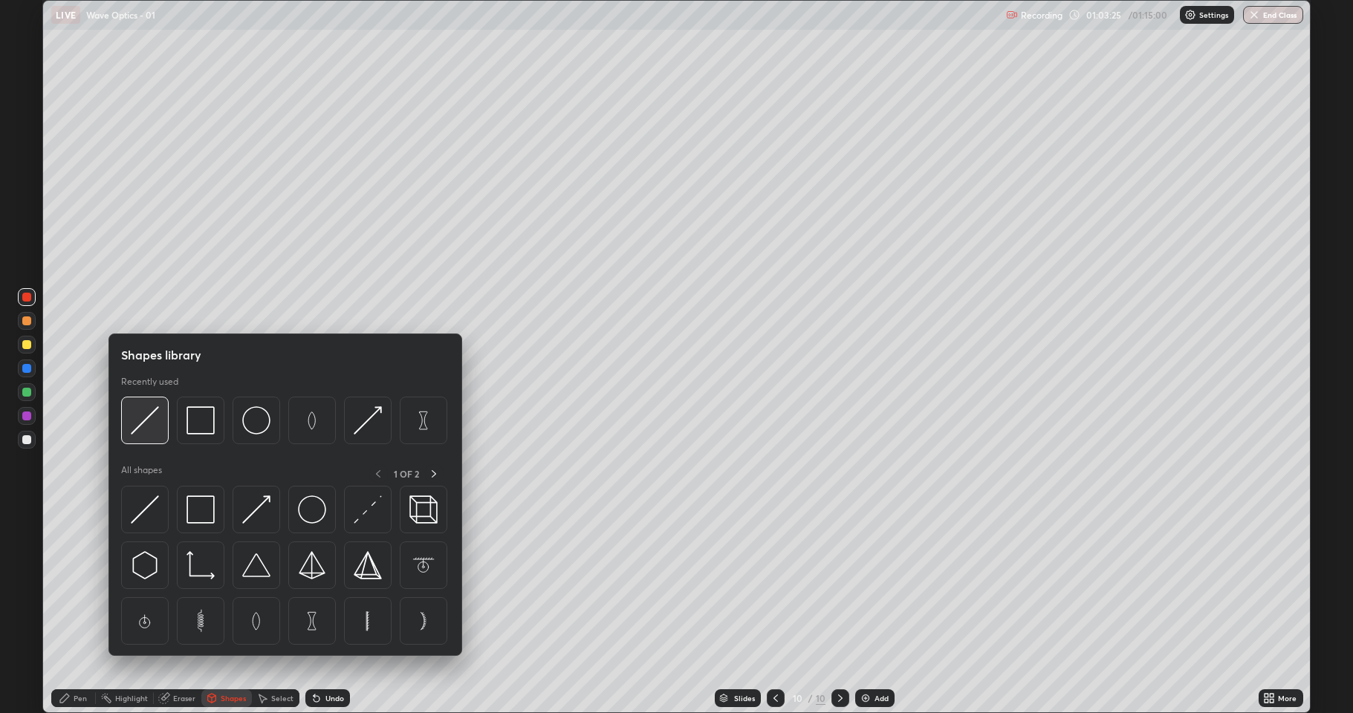
click at [138, 419] on img at bounding box center [145, 421] width 28 height 28
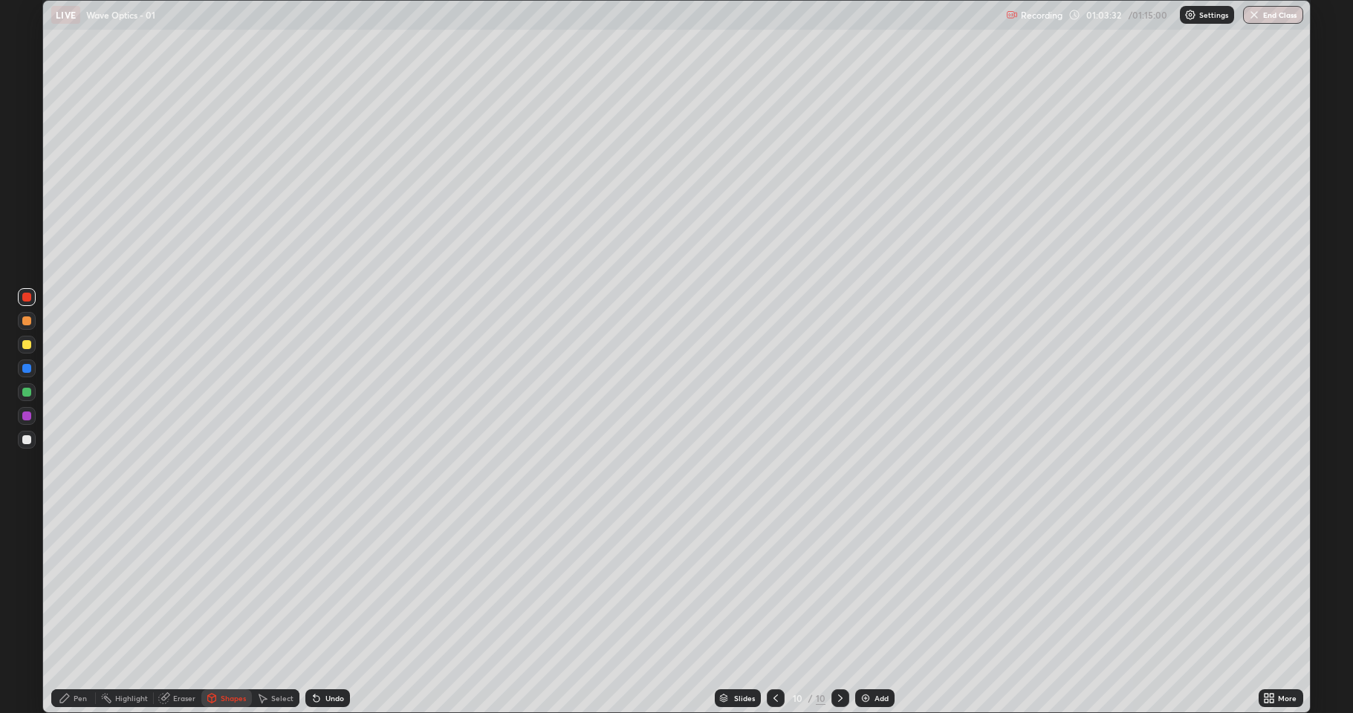
click at [76, 587] on div "Pen" at bounding box center [80, 698] width 13 height 7
click at [77, 587] on div "Pen" at bounding box center [80, 698] width 13 height 7
click at [27, 443] on div at bounding box center [26, 439] width 9 height 9
click at [185, 587] on div "Eraser" at bounding box center [184, 698] width 22 height 7
click at [77, 587] on div "Pen" at bounding box center [80, 698] width 13 height 7
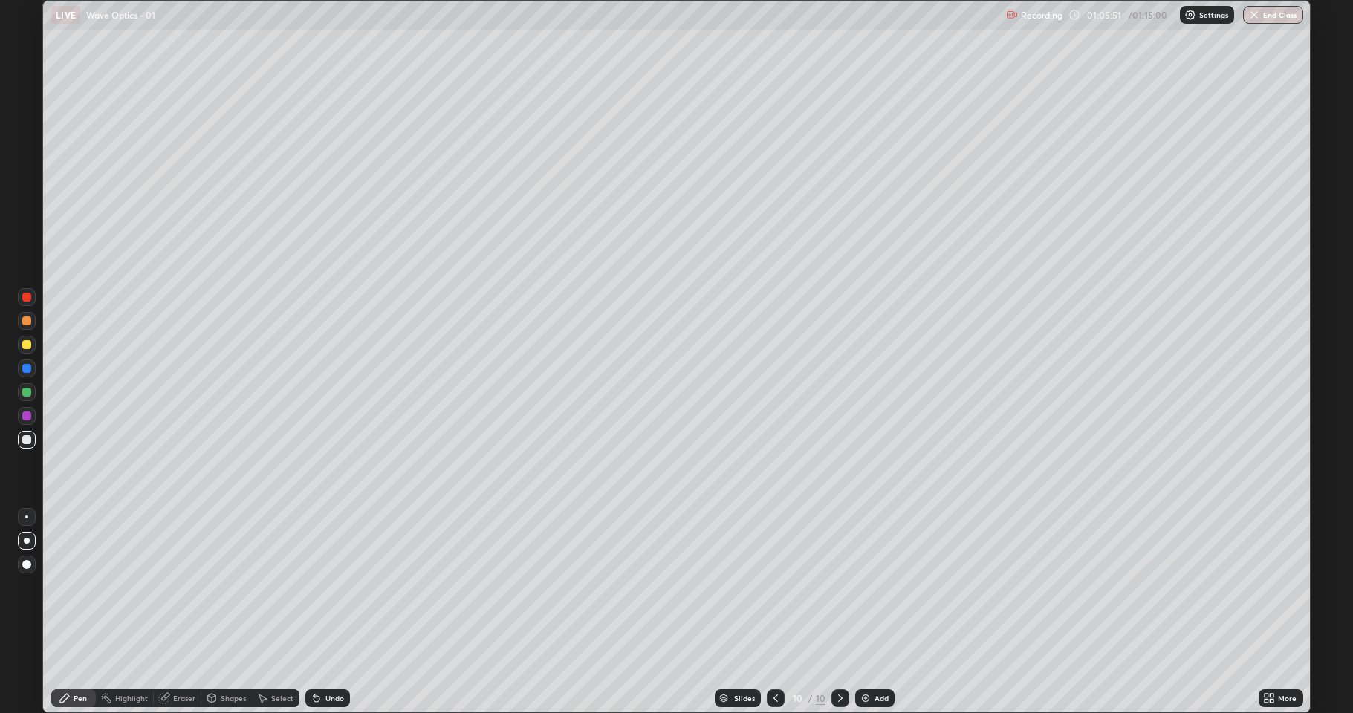
click at [336, 587] on div "Undo" at bounding box center [335, 698] width 19 height 7
click at [332, 587] on div "Undo" at bounding box center [335, 698] width 19 height 7
click at [326, 587] on div "Undo" at bounding box center [335, 698] width 19 height 7
click at [1272, 16] on button "End Class" at bounding box center [1273, 15] width 60 height 18
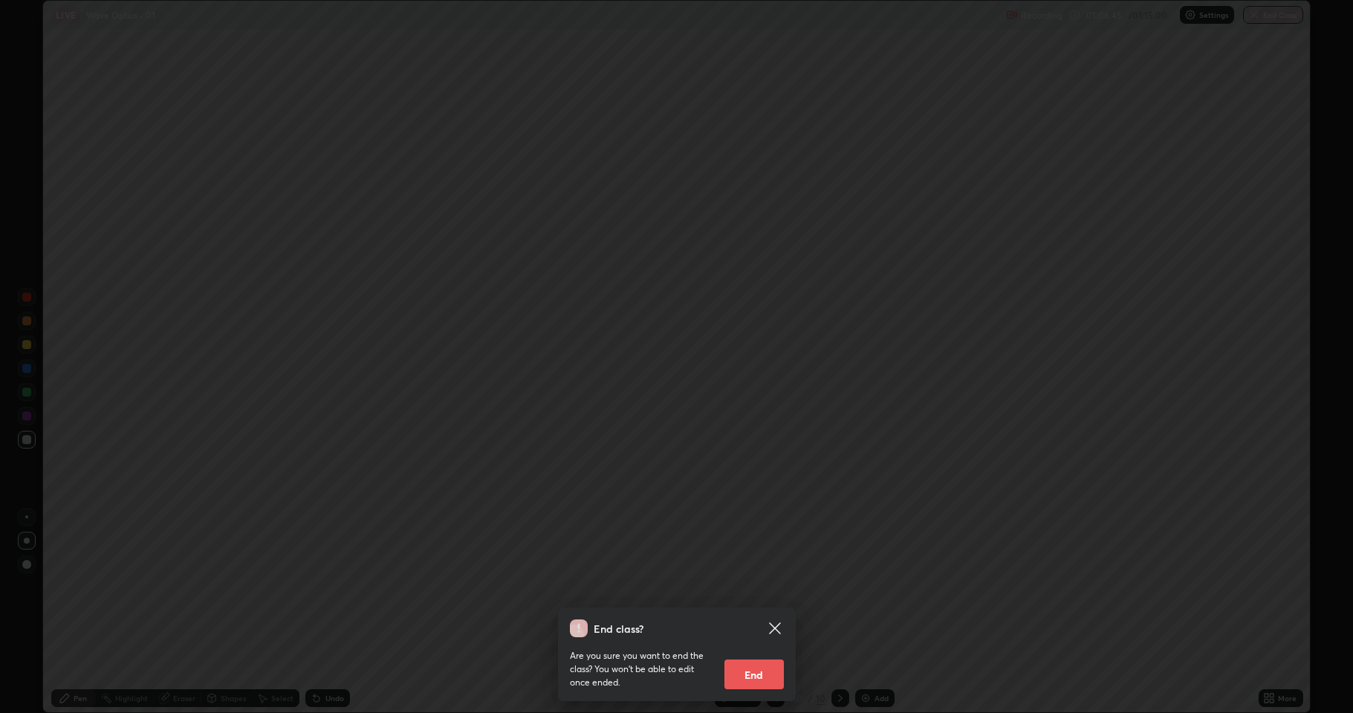
click at [764, 587] on button "End" at bounding box center [754, 675] width 59 height 30
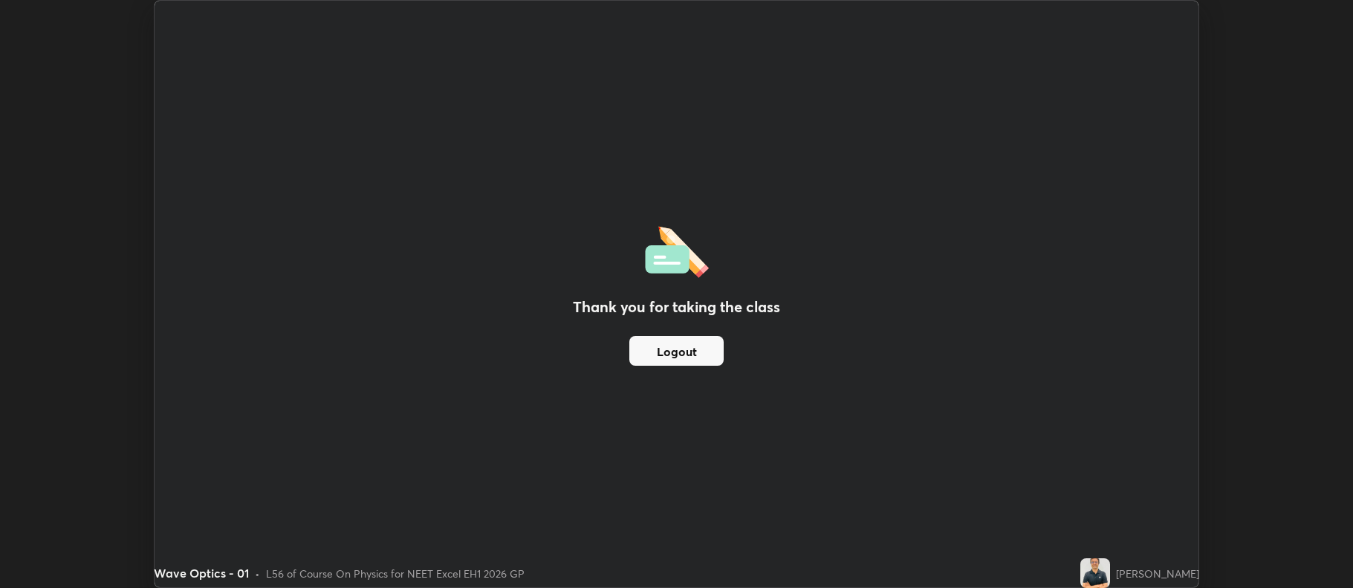
scroll to position [73727, 72962]
